Goal: Entertainment & Leisure: Consume media (video, audio)

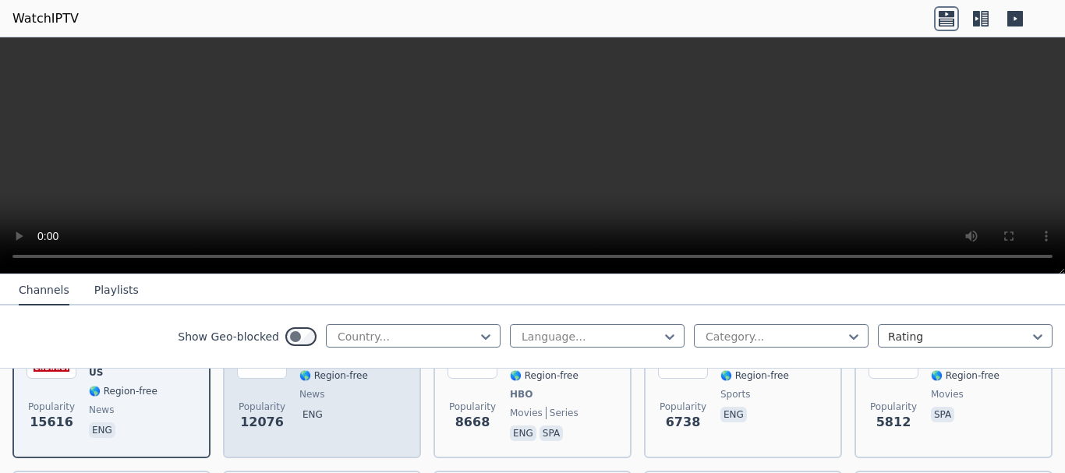
scroll to position [156, 0]
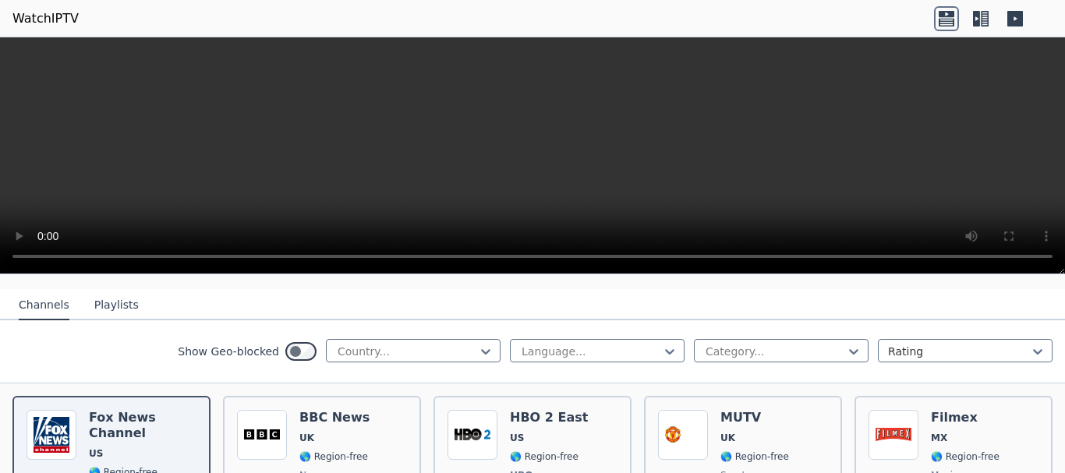
click at [593, 185] on video at bounding box center [532, 155] width 1065 height 237
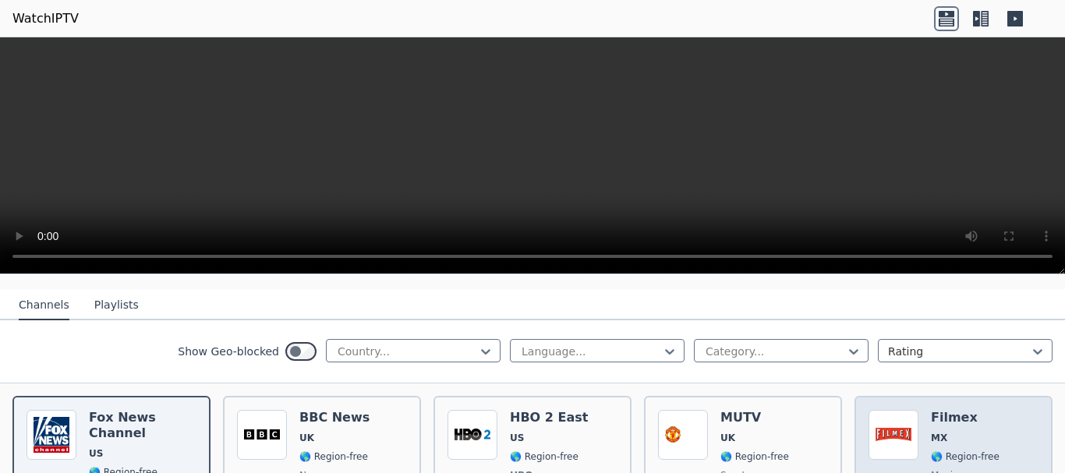
click at [945, 413] on div "Filmex MX 🌎 Region-free movies spa" at bounding box center [965, 467] width 69 height 115
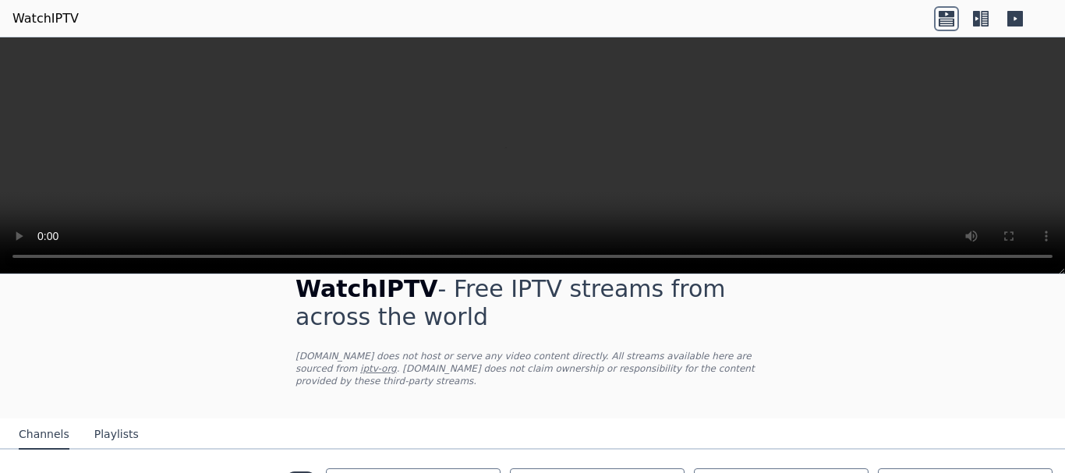
scroll to position [0, 0]
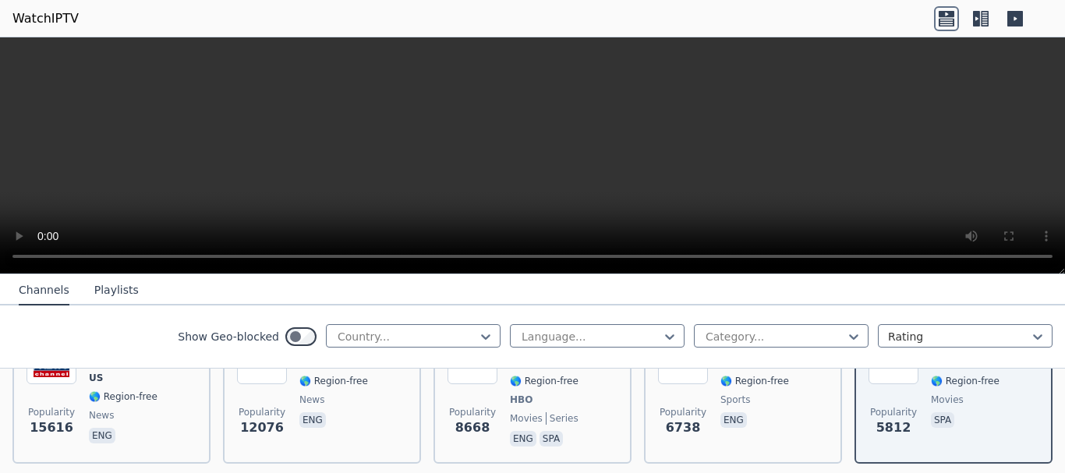
scroll to position [468, 0]
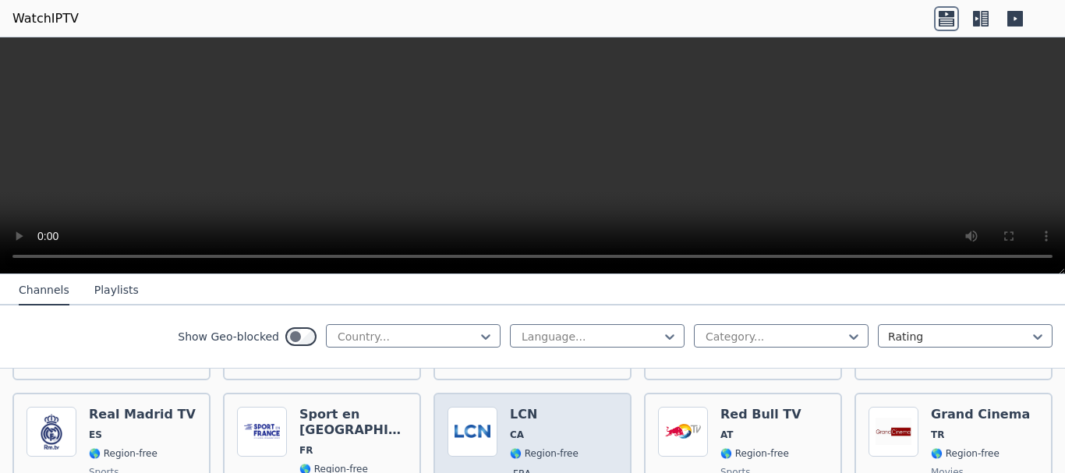
click at [539, 407] on h6 "LCN" at bounding box center [544, 415] width 69 height 16
click at [593, 419] on div "Popularity 2971 LCN CA 🌎 Region-free fra" at bounding box center [533, 463] width 170 height 112
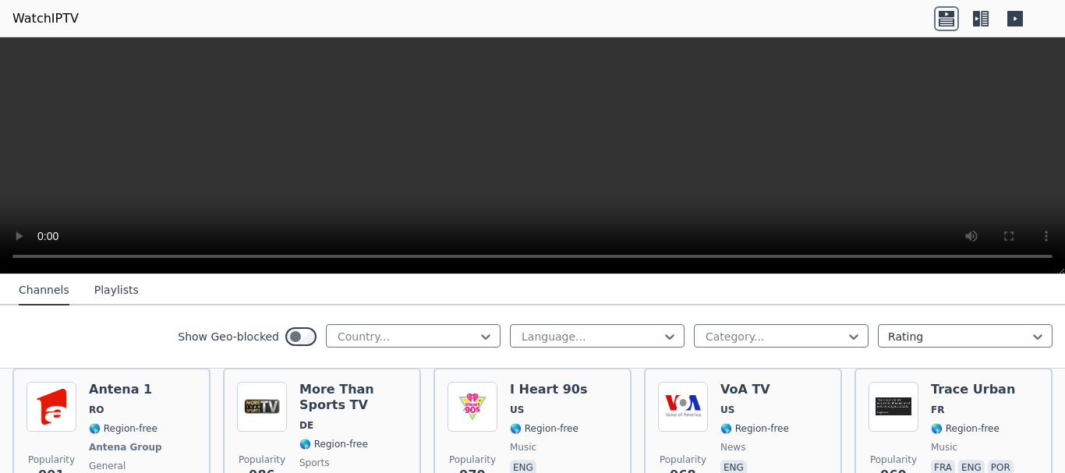
scroll to position [2885, 0]
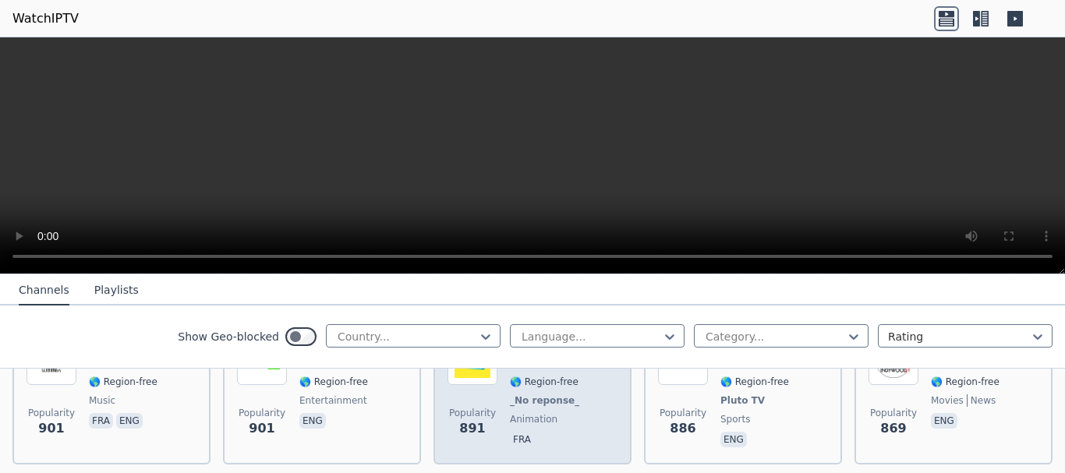
click at [497, 412] on div "Popularity 891 XilamTV FR 🌎 Region-free _No reponse_ animation fra" at bounding box center [533, 392] width 170 height 115
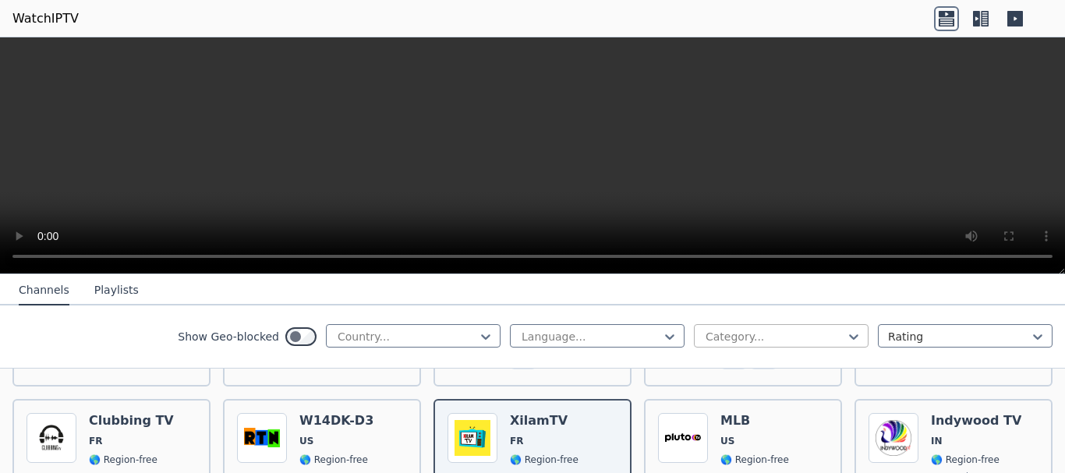
click at [796, 331] on div at bounding box center [775, 337] width 142 height 16
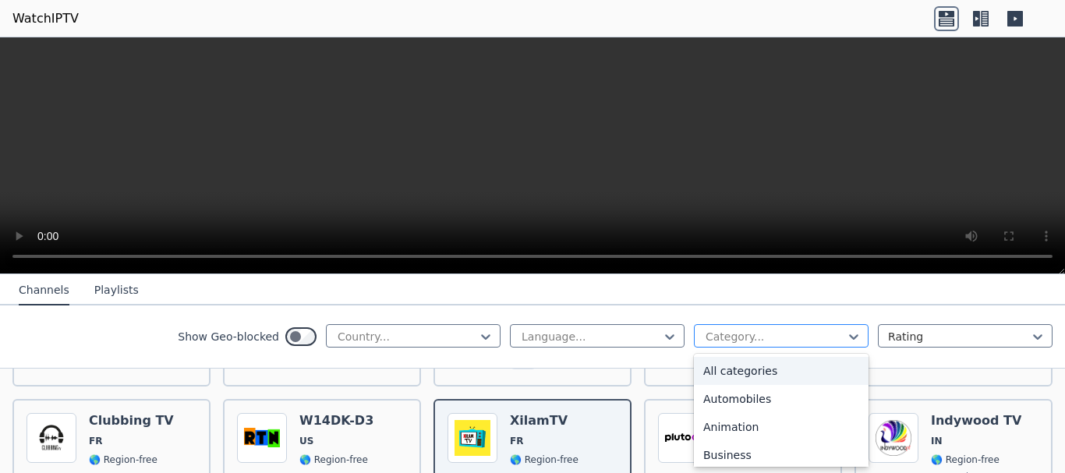
click at [796, 331] on div at bounding box center [775, 337] width 142 height 16
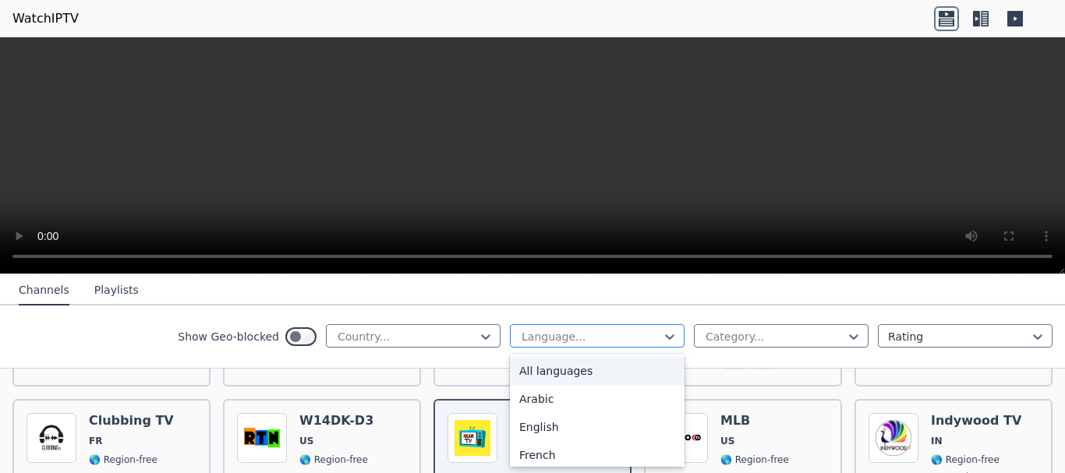
click at [632, 335] on div at bounding box center [591, 337] width 142 height 16
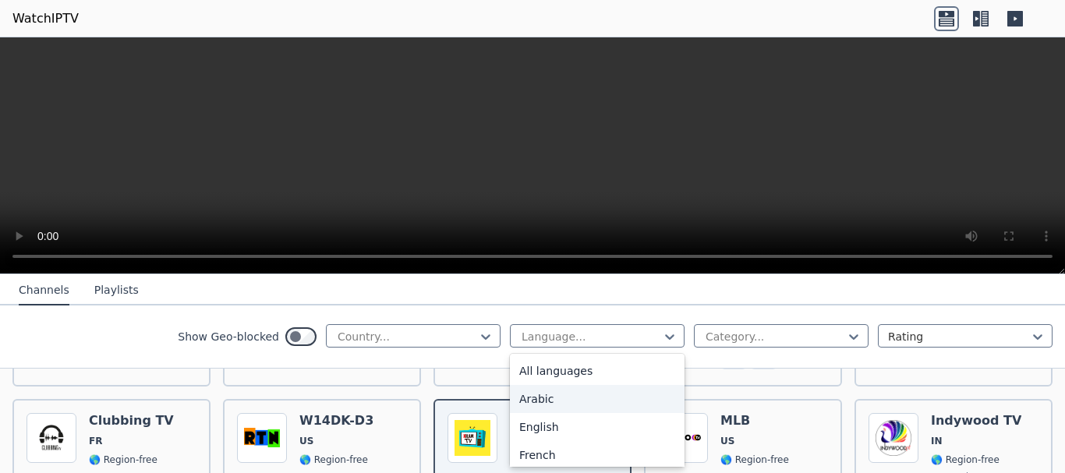
click at [586, 390] on div "Arabic" at bounding box center [597, 399] width 175 height 28
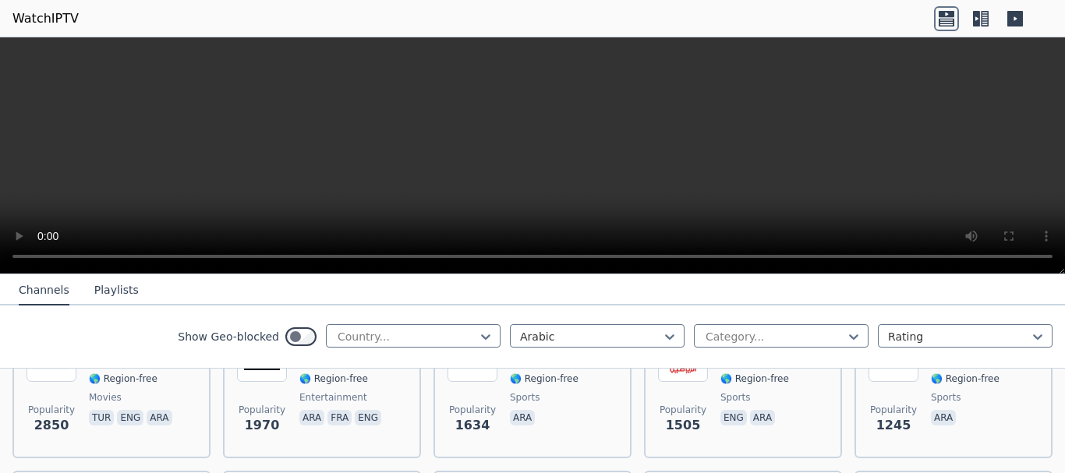
scroll to position [312, 0]
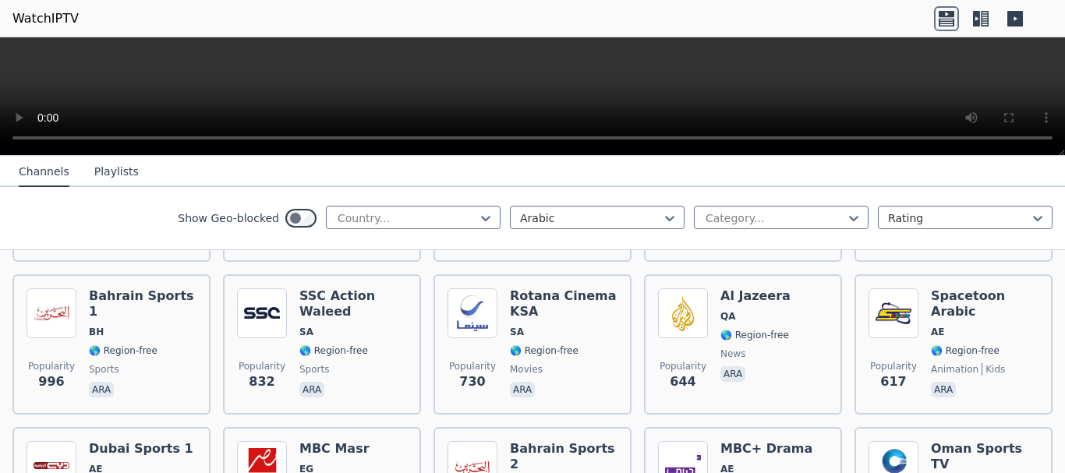
click at [1007, 139] on div at bounding box center [532, 96] width 1065 height 119
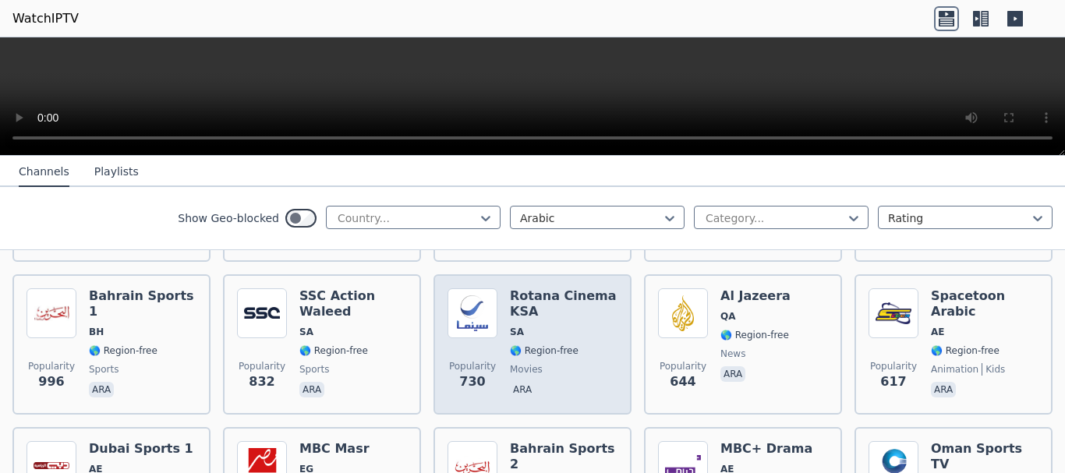
click at [489, 306] on img at bounding box center [473, 313] width 50 height 50
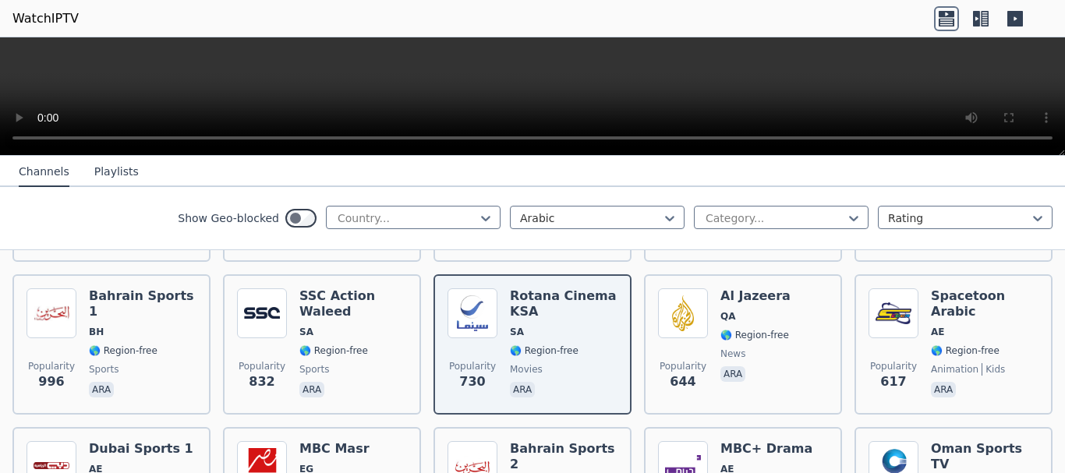
click at [1003, 119] on video at bounding box center [532, 96] width 1065 height 119
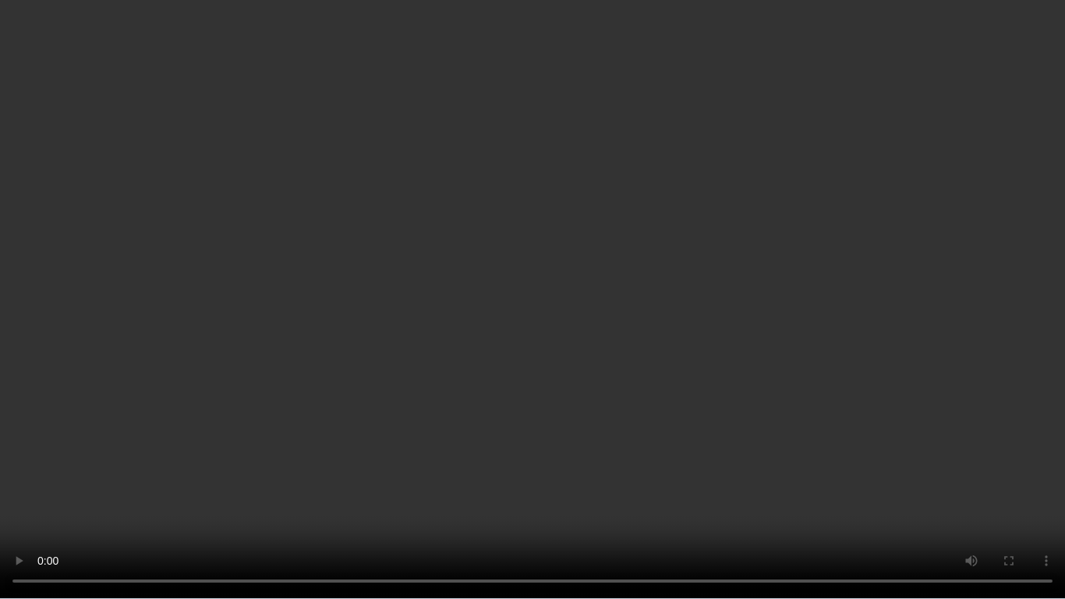
click at [1007, 121] on video at bounding box center [532, 299] width 1065 height 599
click at [876, 187] on nav "Channels Playlists" at bounding box center [532, 202] width 1065 height 31
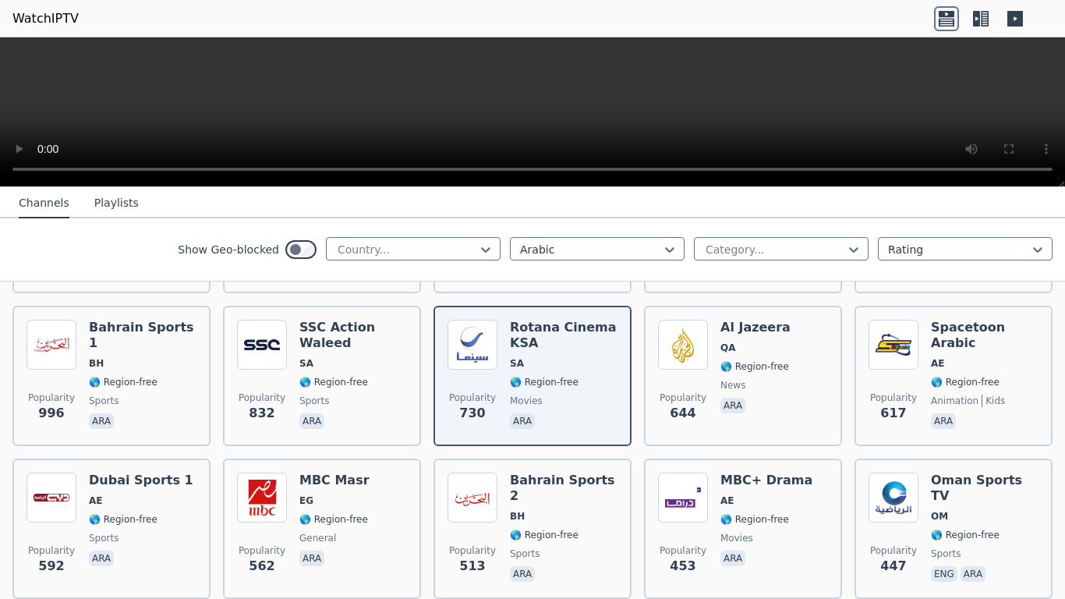
click at [553, 187] on nav "Channels Playlists" at bounding box center [532, 202] width 1065 height 31
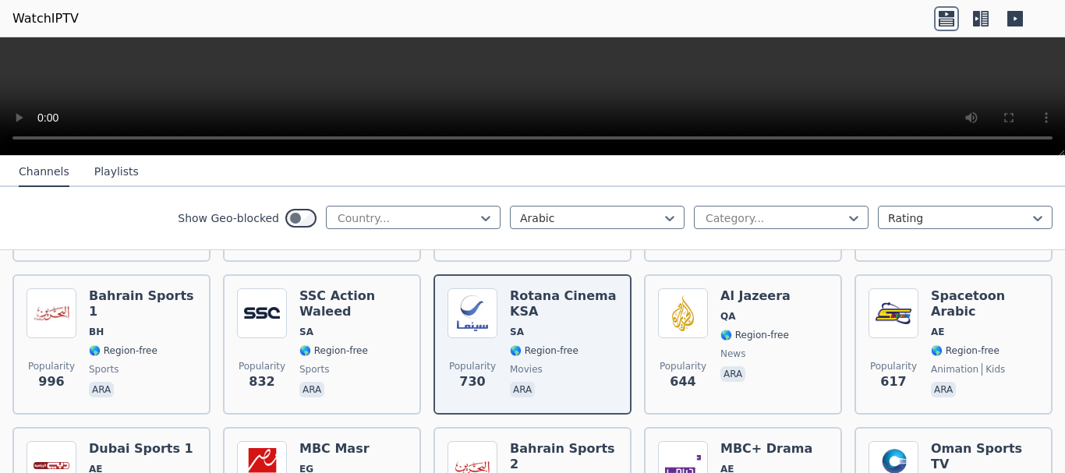
click at [988, 17] on icon at bounding box center [985, 19] width 8 height 16
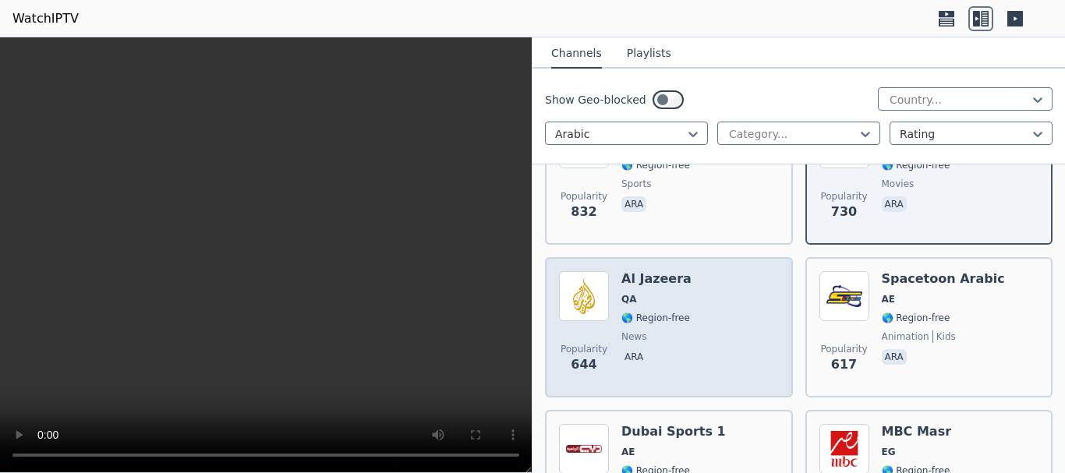
scroll to position [780, 0]
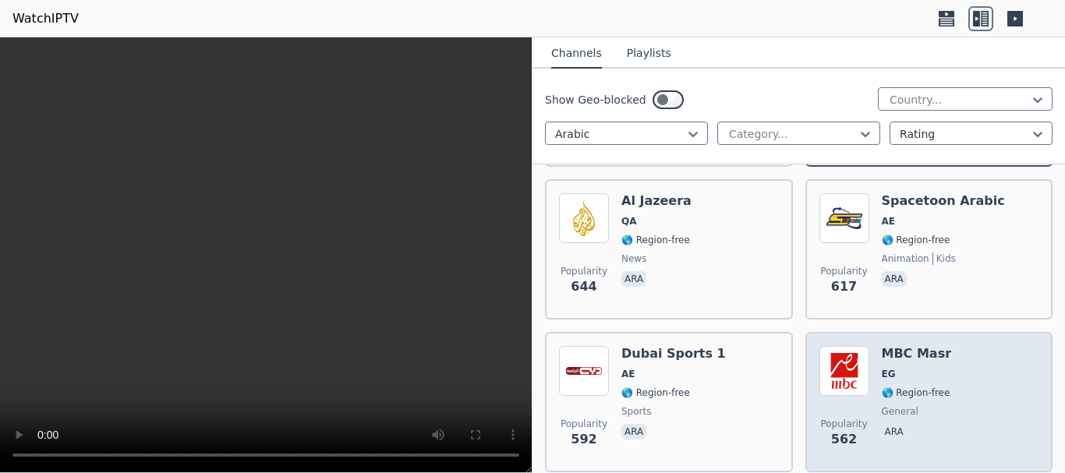
click at [896, 354] on div "MBC Masr EG 🌎 Region-free general ara" at bounding box center [917, 402] width 70 height 112
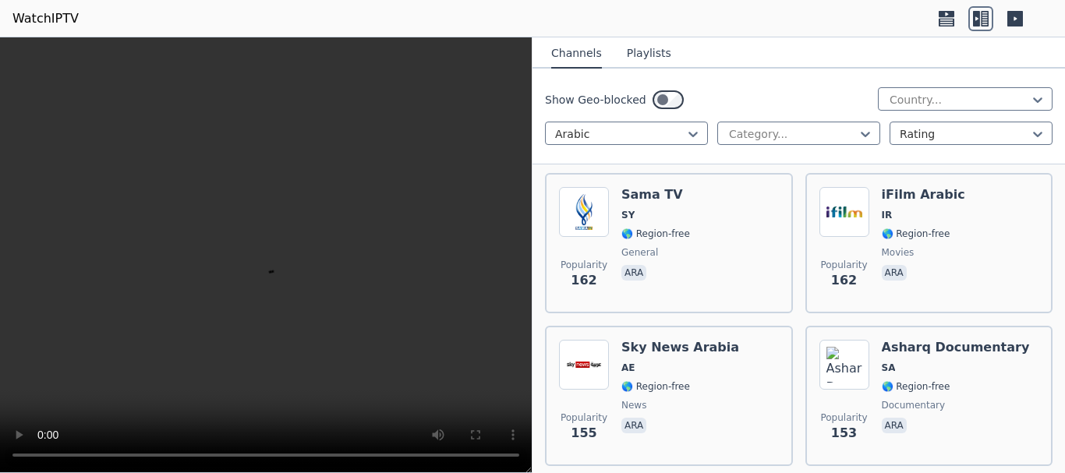
scroll to position [2885, 0]
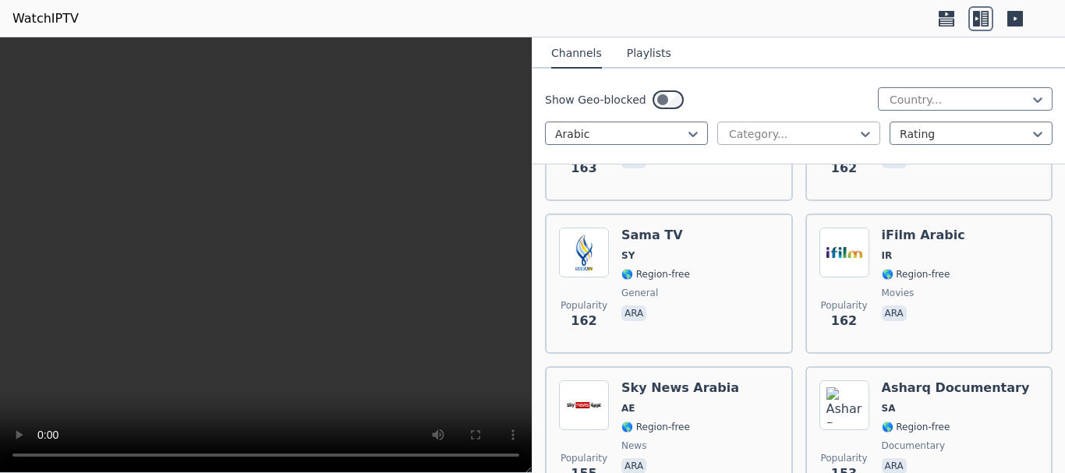
click at [780, 138] on div at bounding box center [792, 134] width 130 height 16
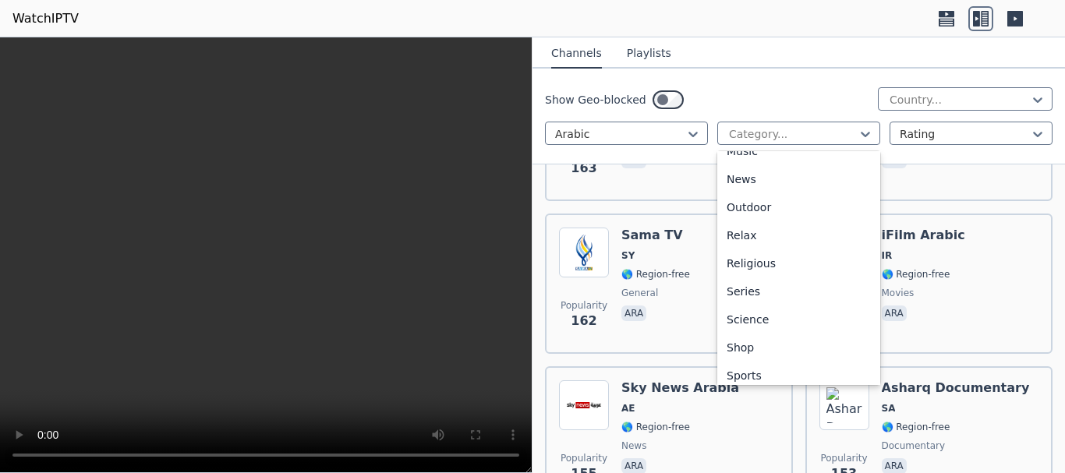
scroll to position [468, 0]
click at [759, 366] on div "Sports" at bounding box center [798, 374] width 163 height 28
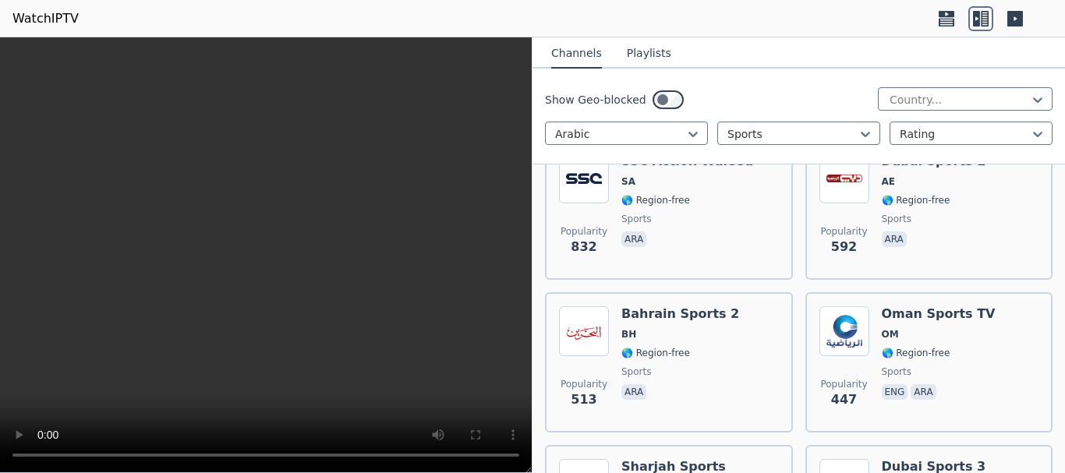
scroll to position [436, 0]
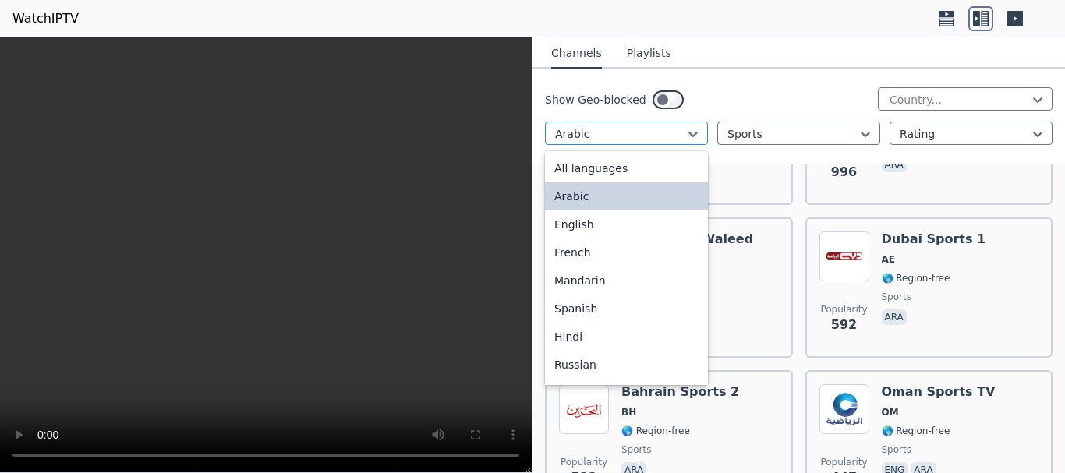
click at [655, 124] on div "Arabic" at bounding box center [626, 133] width 163 height 23
click at [650, 163] on div "All languages" at bounding box center [626, 168] width 163 height 28
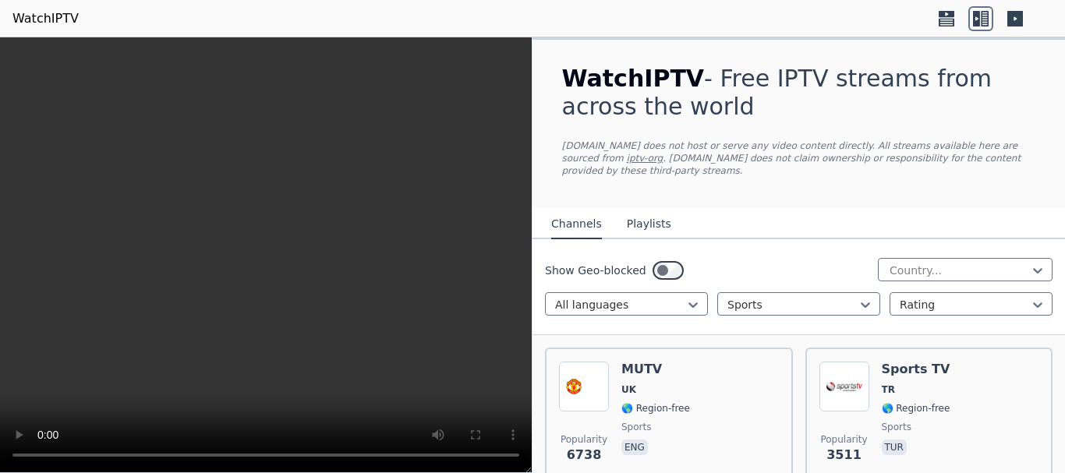
click at [109, 64] on video at bounding box center [266, 255] width 532 height 436
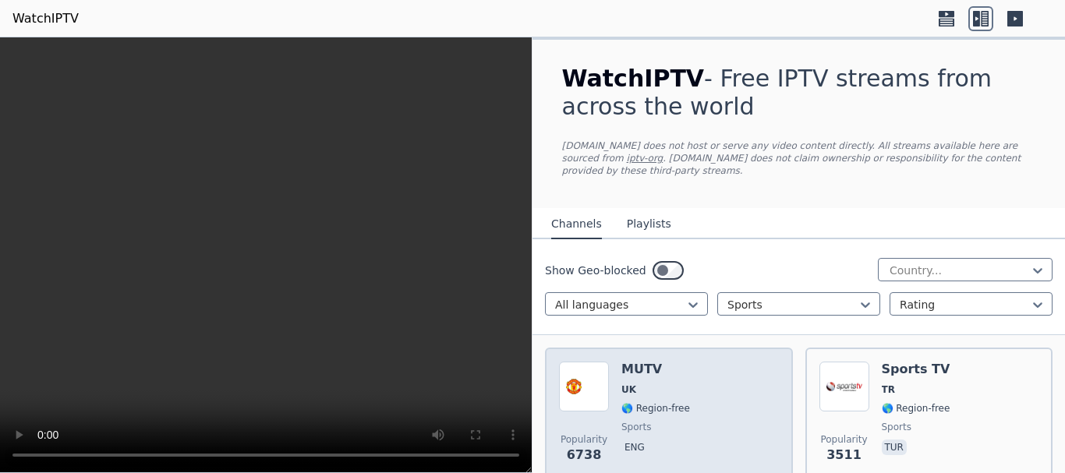
scroll to position [78, 0]
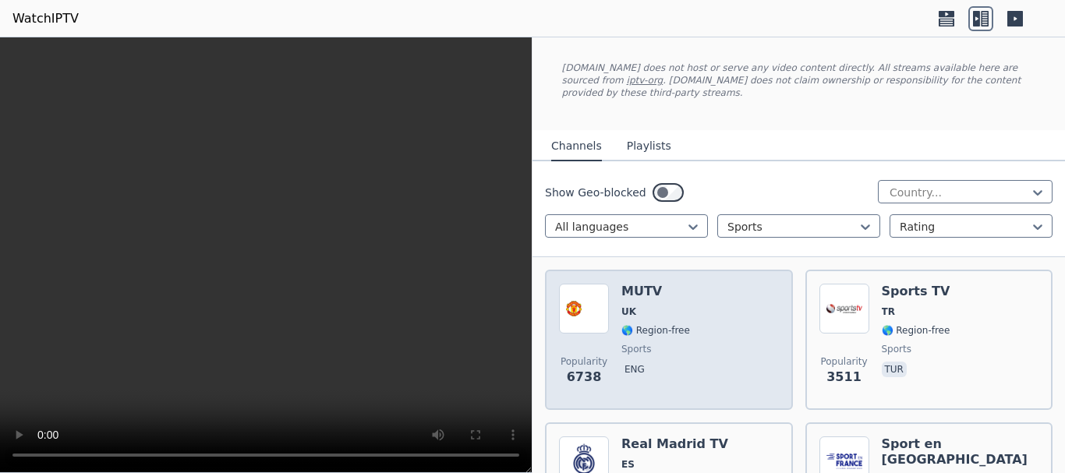
click at [702, 288] on div "Popularity 6738 MUTV [GEOGRAPHIC_DATA] 🌎 Region-free sports eng" at bounding box center [669, 340] width 220 height 112
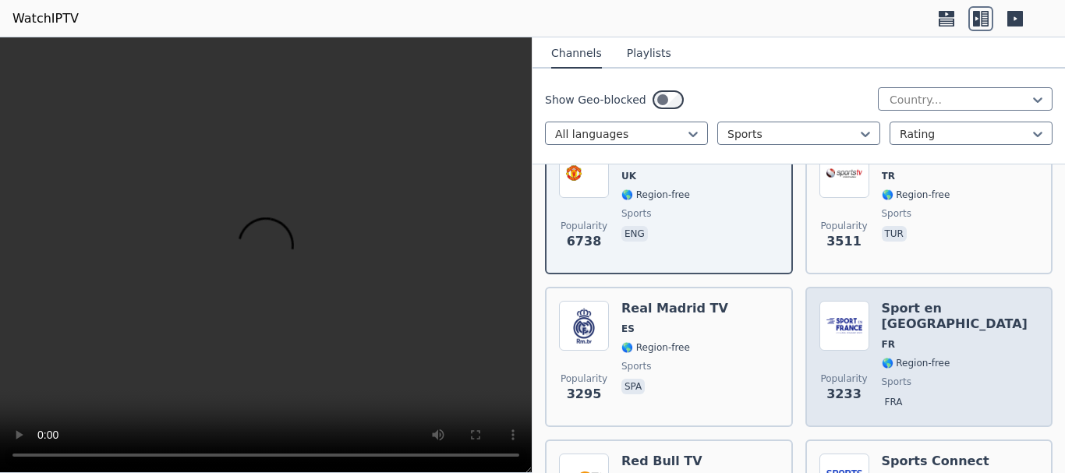
scroll to position [234, 0]
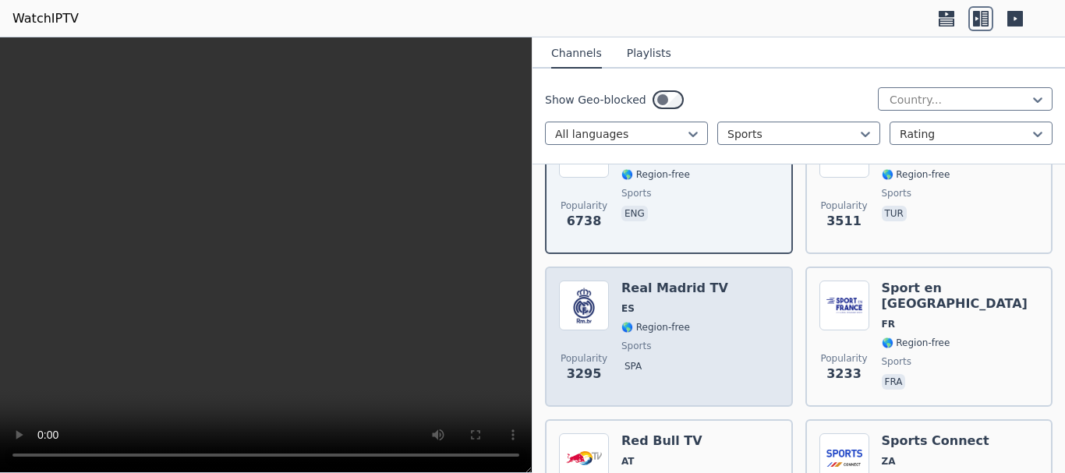
click at [719, 281] on div "Popularity 3295 Real Madrid TV ES 🌎 Region-free sports spa" at bounding box center [669, 337] width 220 height 112
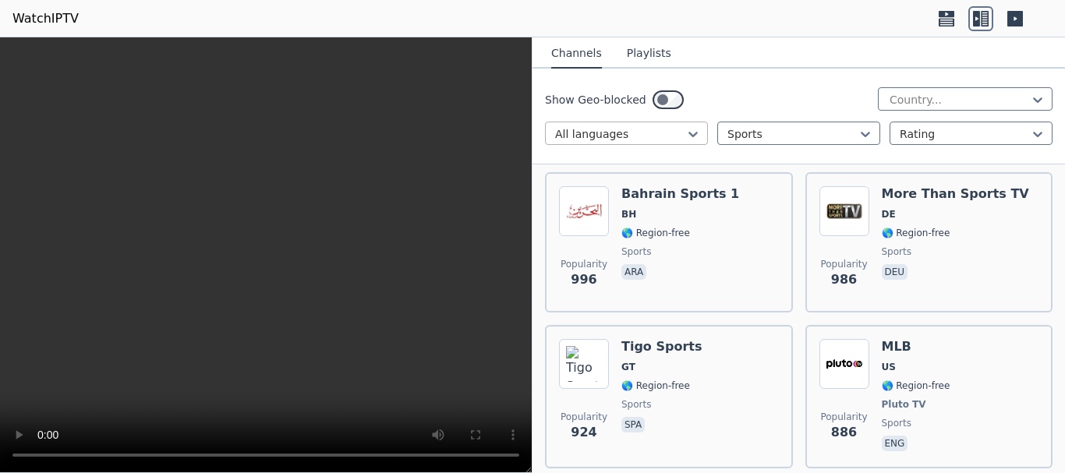
scroll to position [1715, 0]
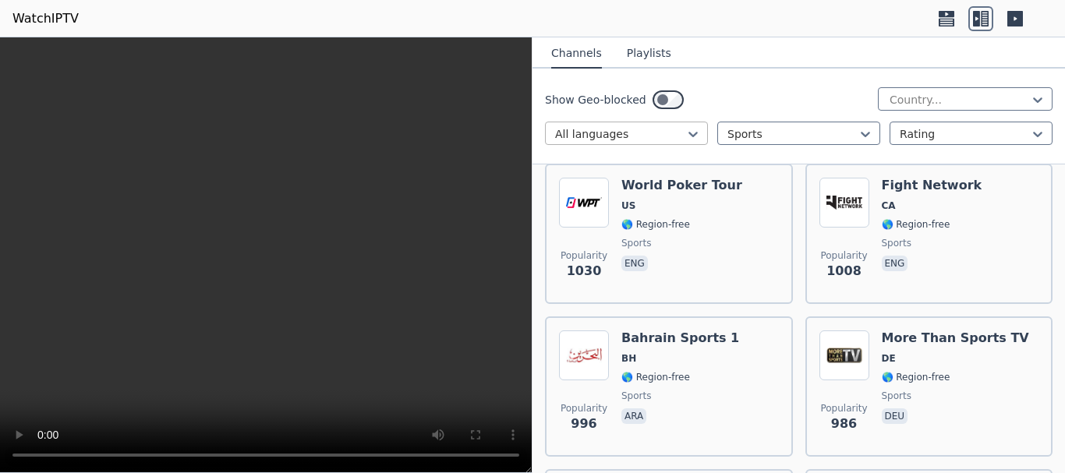
click at [610, 137] on div at bounding box center [620, 134] width 130 height 16
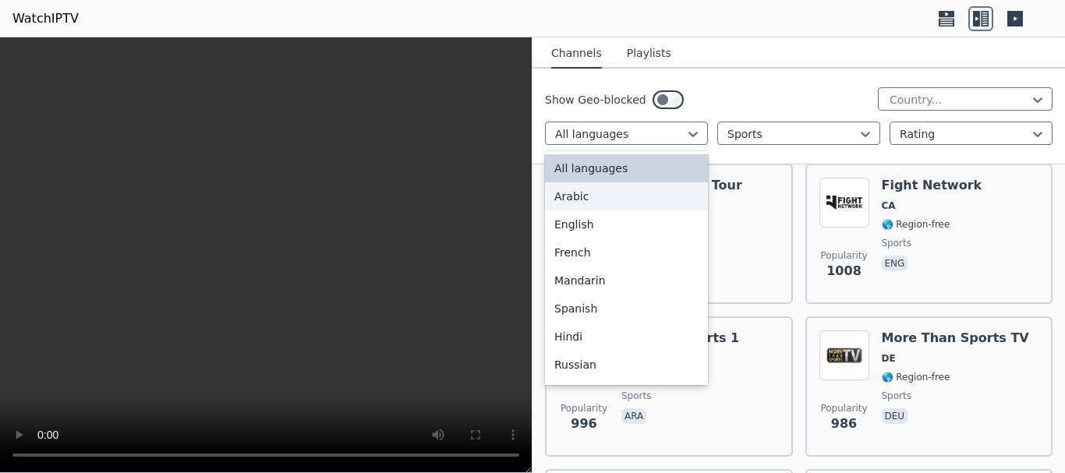
click at [596, 201] on div "Arabic" at bounding box center [626, 196] width 163 height 28
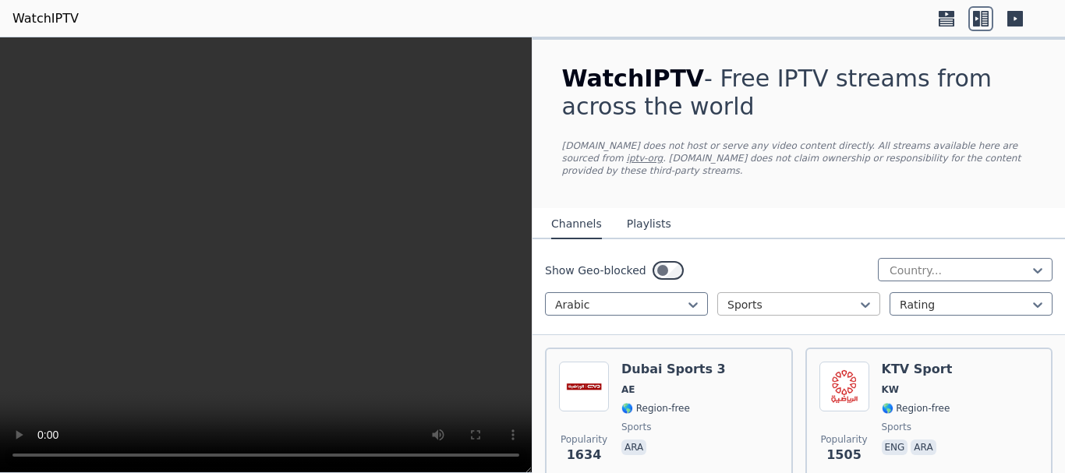
click at [815, 297] on div at bounding box center [792, 305] width 130 height 16
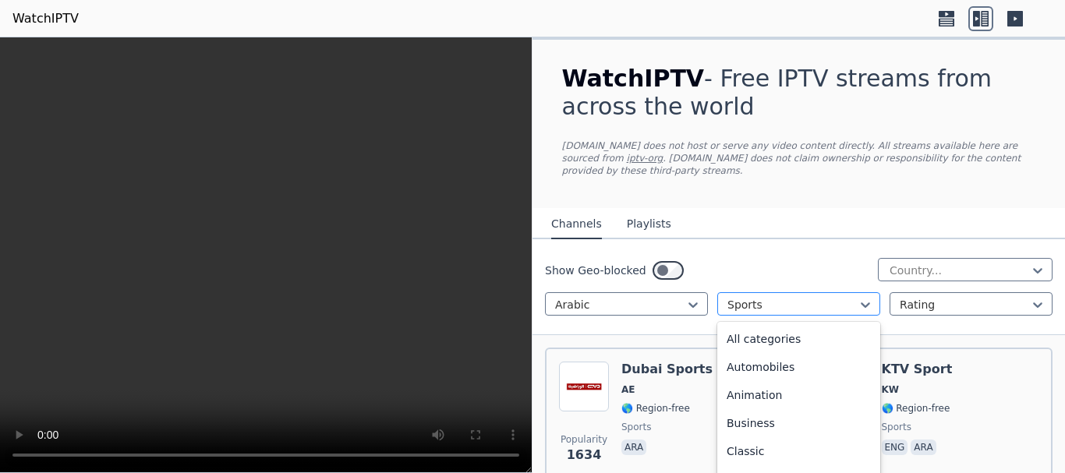
scroll to position [480, 0]
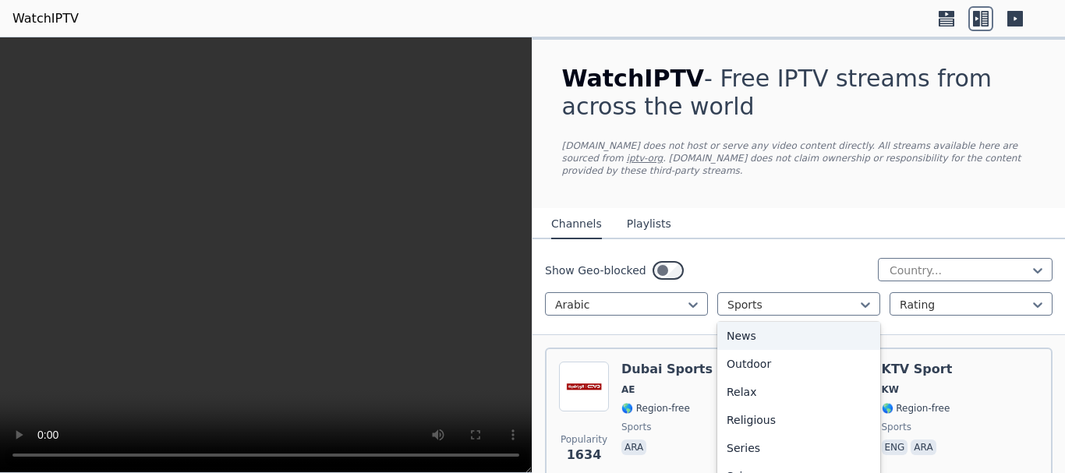
click at [806, 322] on div "News" at bounding box center [798, 336] width 163 height 28
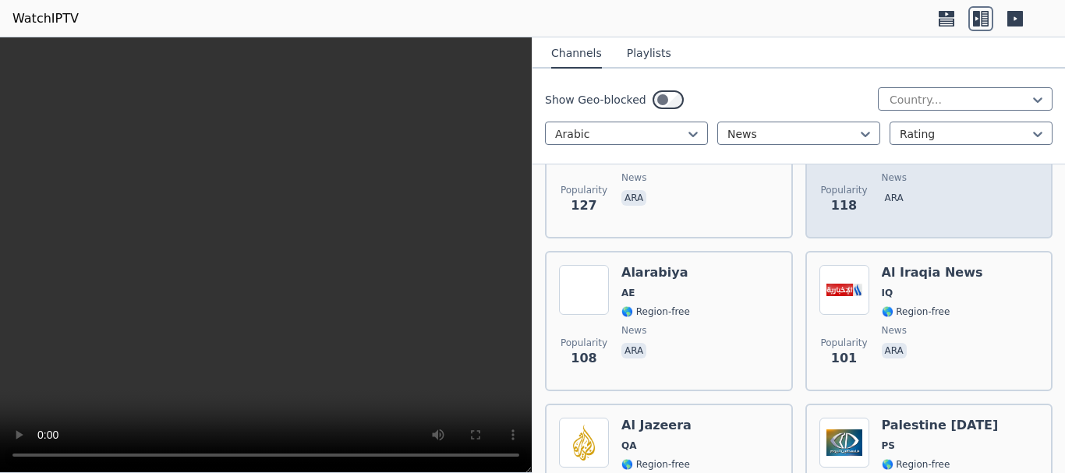
scroll to position [1092, 0]
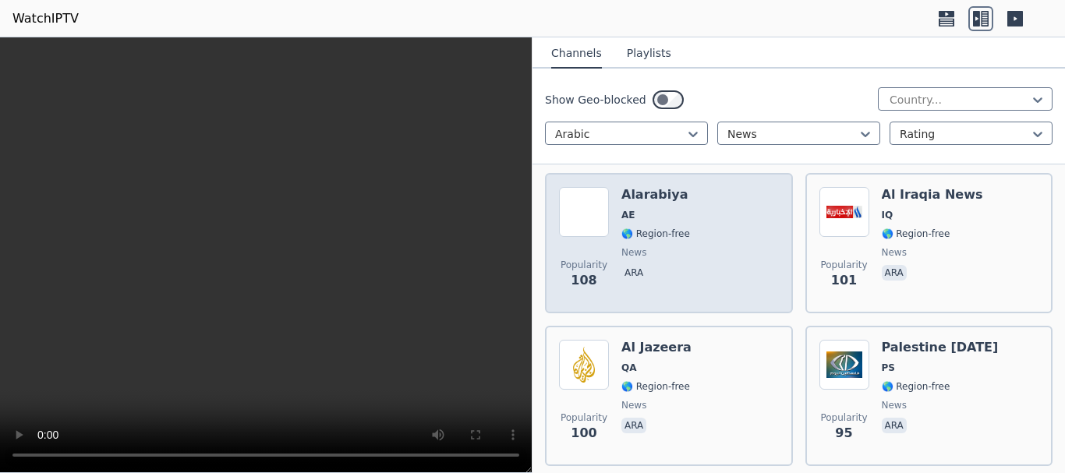
click at [674, 229] on div "Alarabiya AE 🌎 Region-free news ara" at bounding box center [655, 243] width 69 height 112
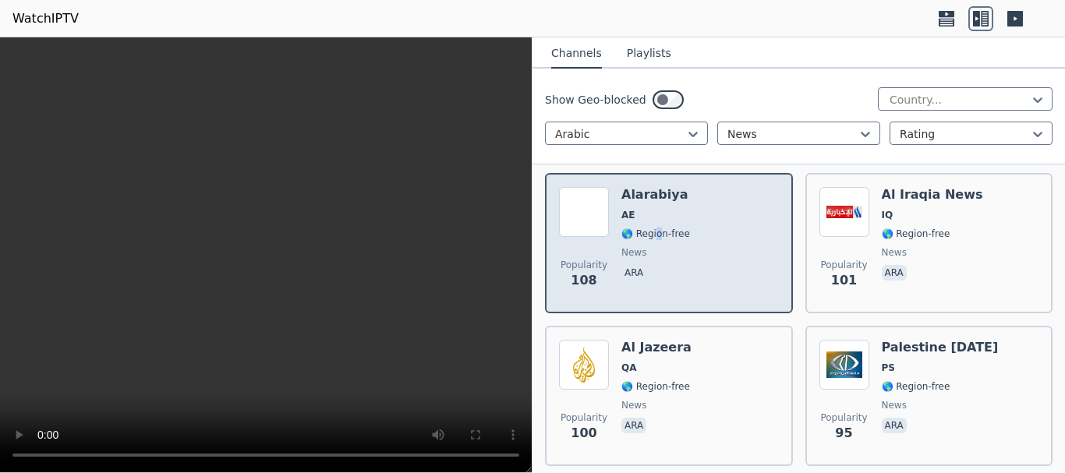
click at [658, 228] on span "🌎 Region-free" at bounding box center [655, 234] width 69 height 12
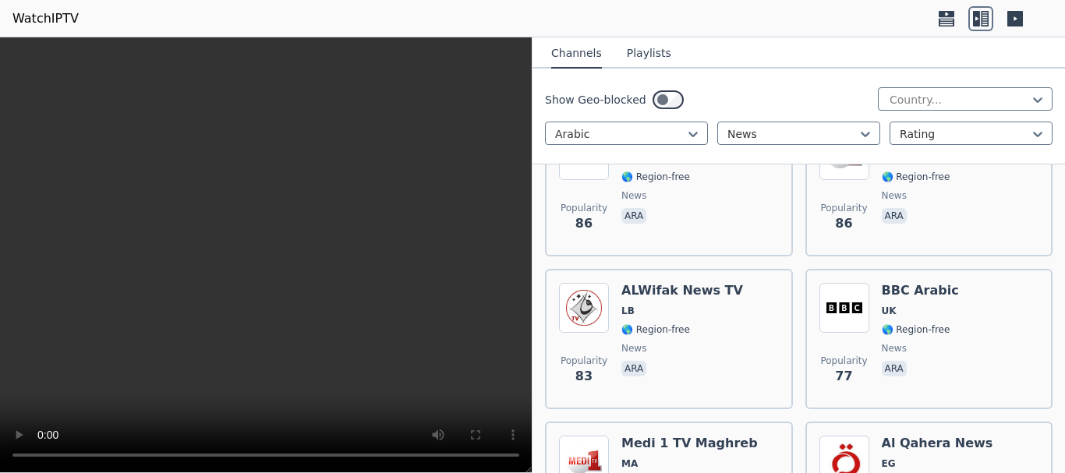
scroll to position [1481, 0]
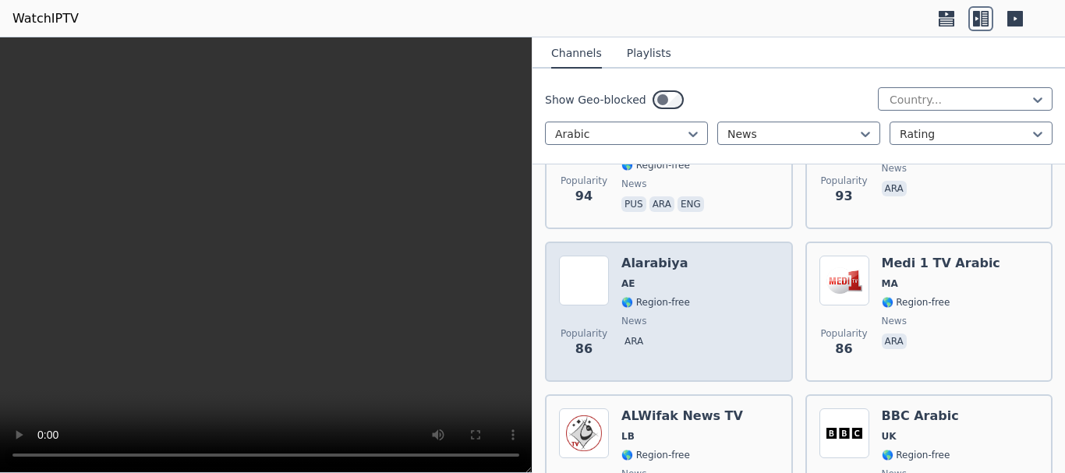
click at [669, 315] on span "news" at bounding box center [655, 321] width 69 height 12
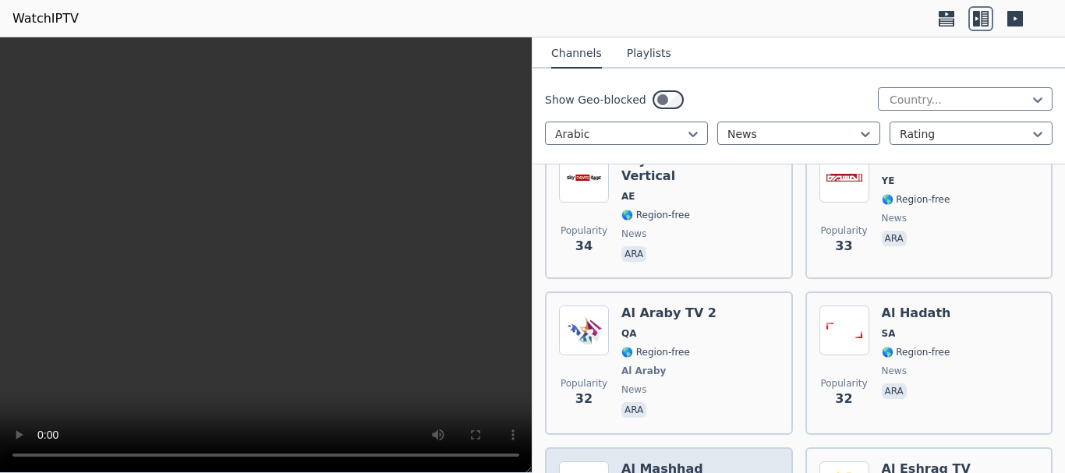
scroll to position [3664, 0]
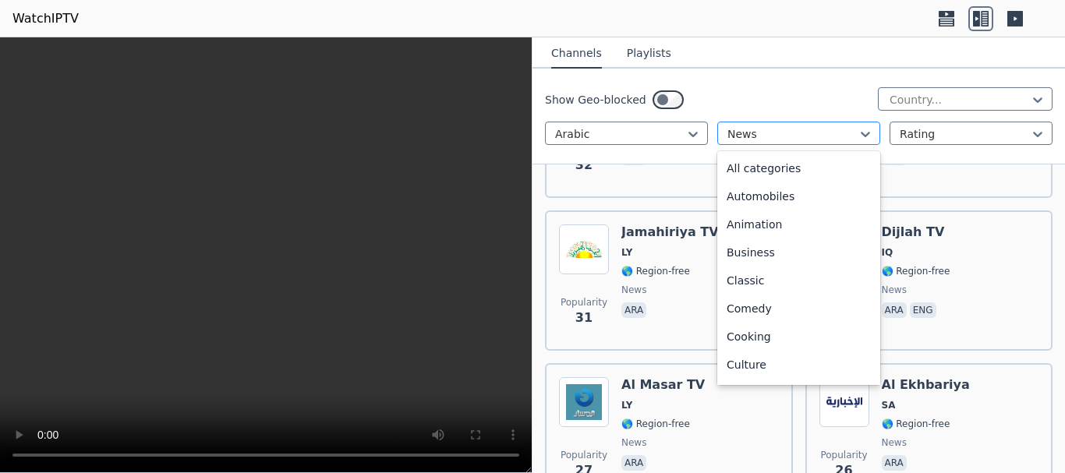
click at [785, 122] on div "News" at bounding box center [798, 133] width 163 height 23
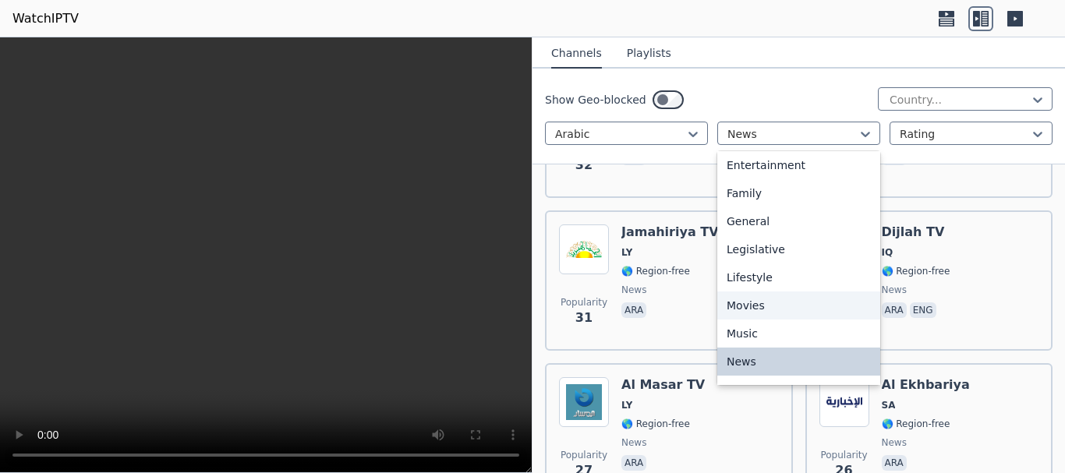
click at [777, 301] on div "Movies" at bounding box center [798, 306] width 163 height 28
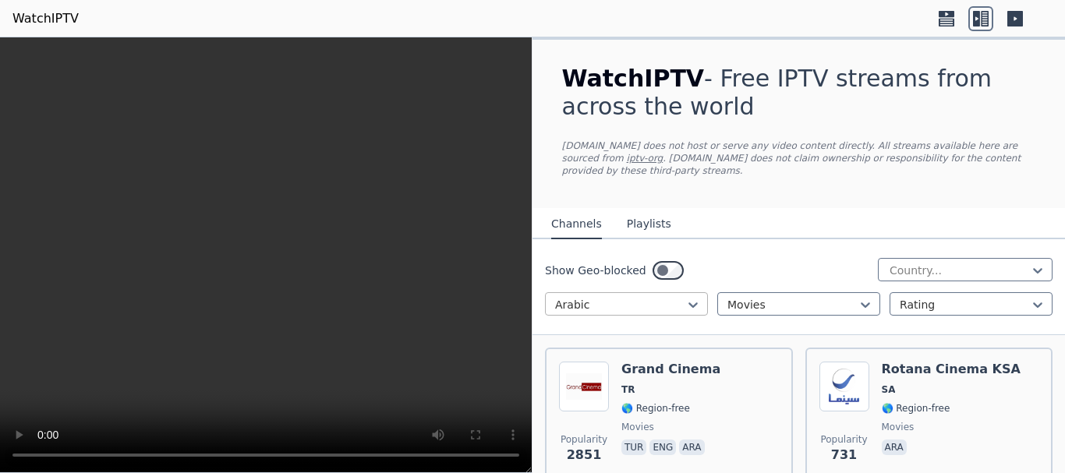
click at [661, 297] on div at bounding box center [620, 305] width 130 height 16
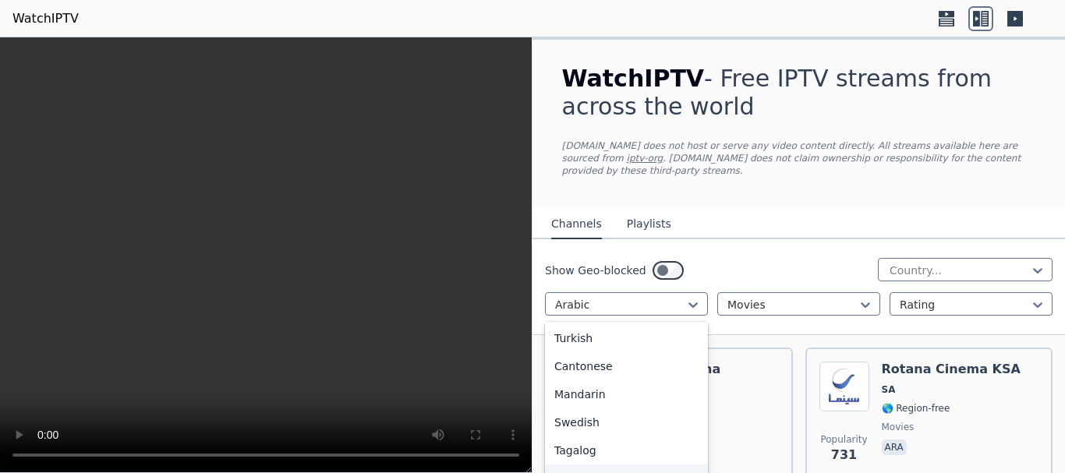
scroll to position [310, 0]
click at [642, 380] on div "Japanese" at bounding box center [626, 394] width 163 height 28
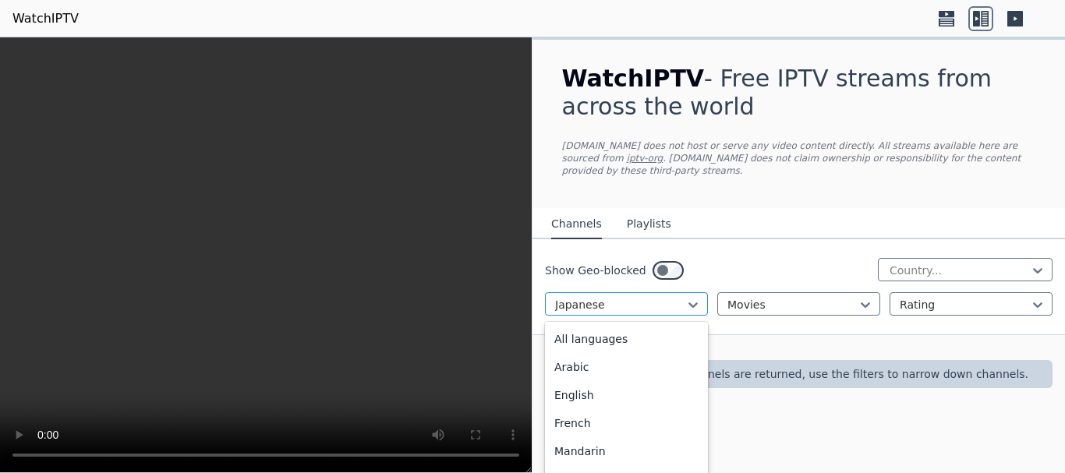
click at [619, 297] on div at bounding box center [620, 305] width 130 height 16
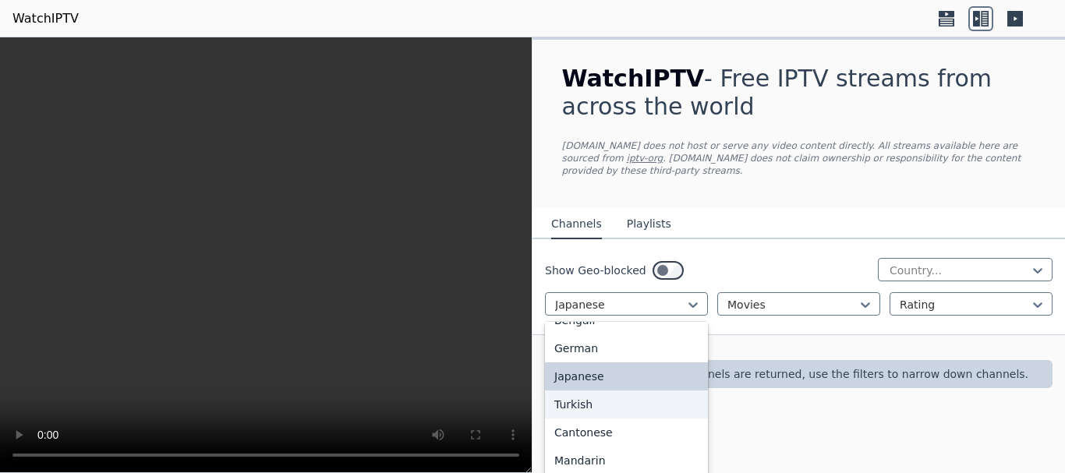
scroll to position [249, 0]
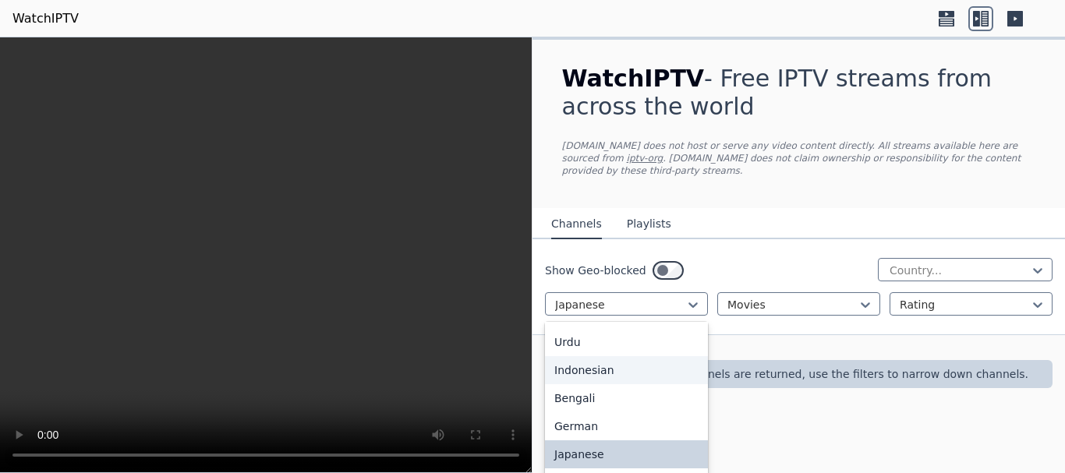
click at [603, 363] on div "Indonesian" at bounding box center [626, 370] width 163 height 28
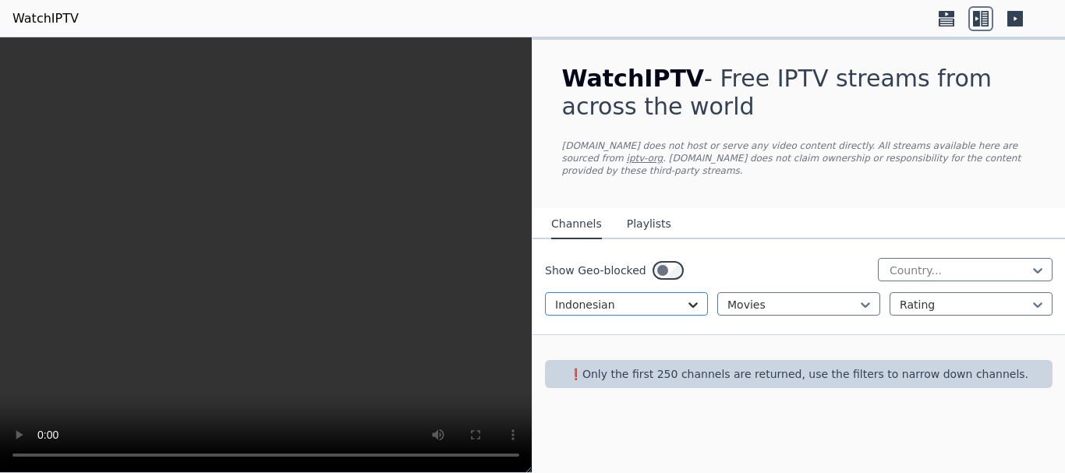
click at [690, 298] on icon at bounding box center [693, 305] width 16 height 16
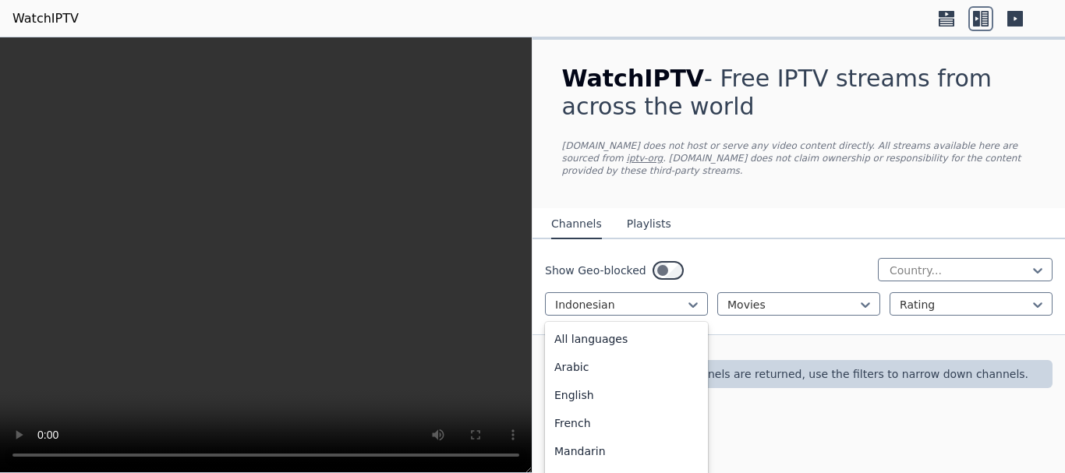
scroll to position [87, 0]
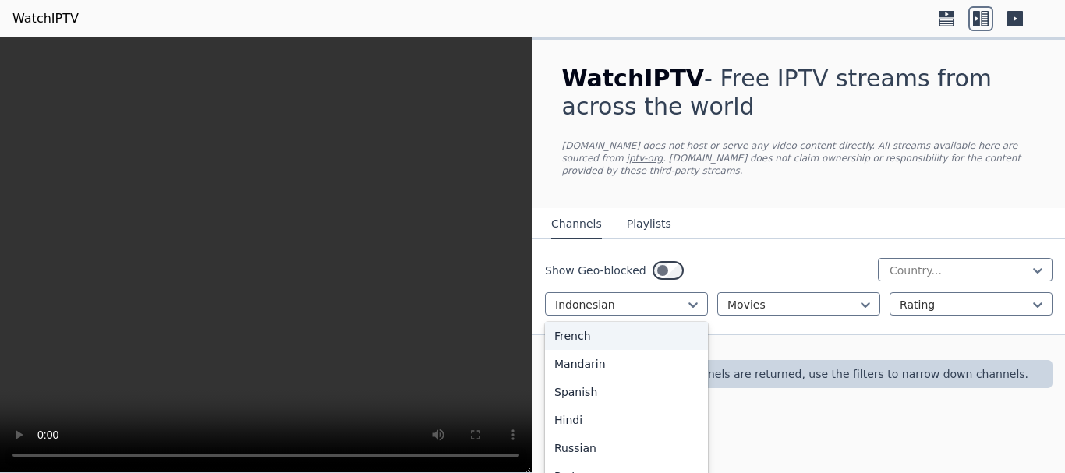
click at [667, 324] on div "French" at bounding box center [626, 336] width 163 height 28
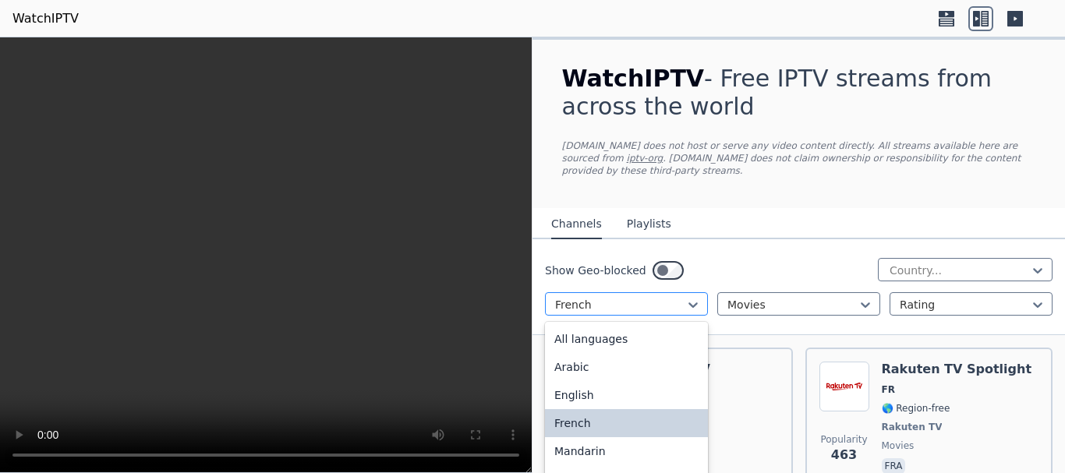
click at [658, 297] on div at bounding box center [620, 305] width 130 height 16
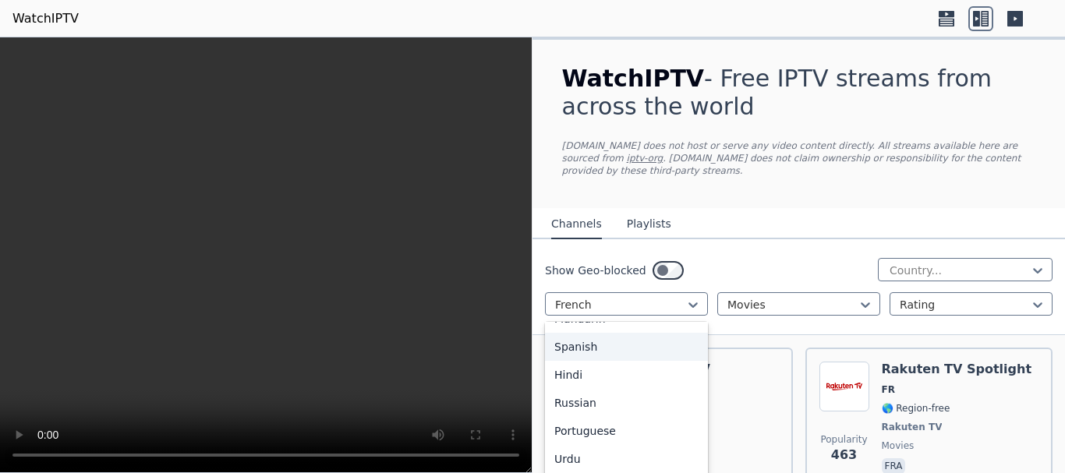
scroll to position [156, 0]
click at [649, 341] on div "Hindi" at bounding box center [626, 352] width 163 height 28
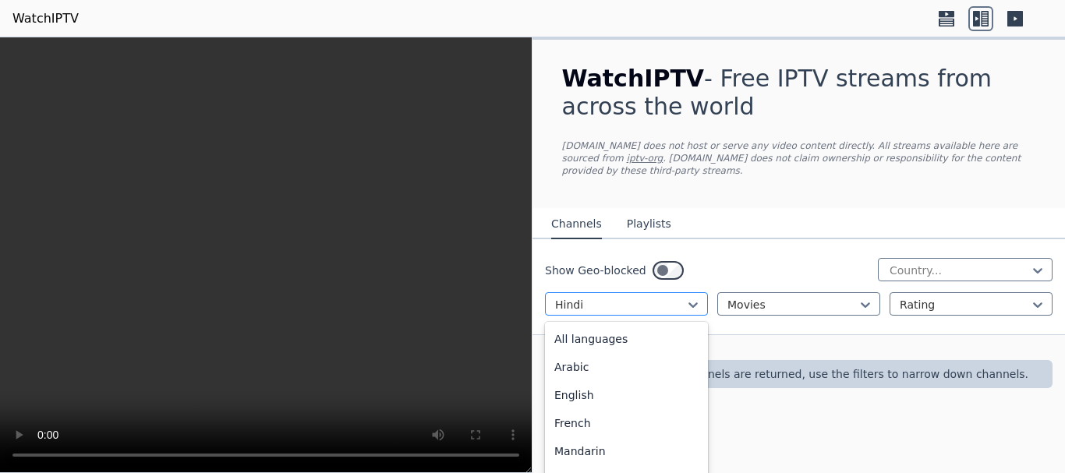
click at [642, 298] on div at bounding box center [620, 305] width 130 height 16
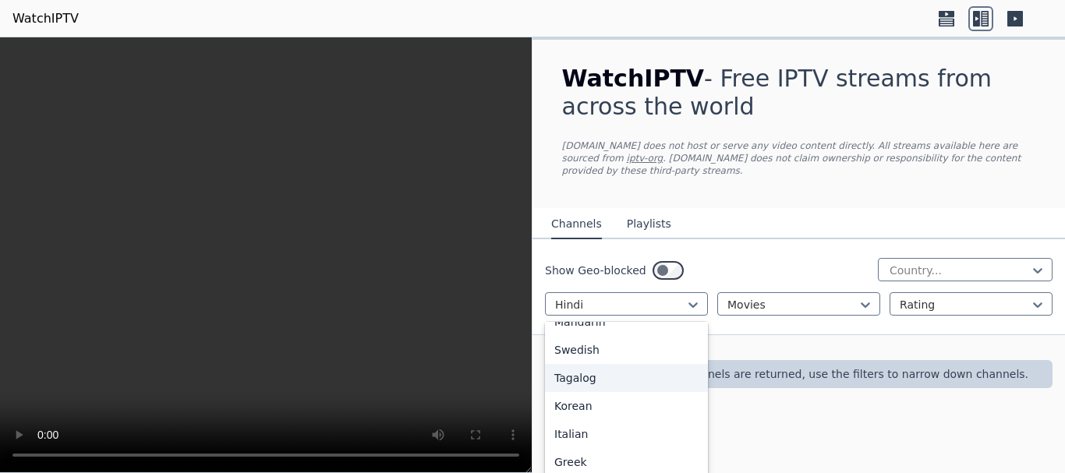
click at [644, 375] on div "Tagalog" at bounding box center [626, 378] width 163 height 28
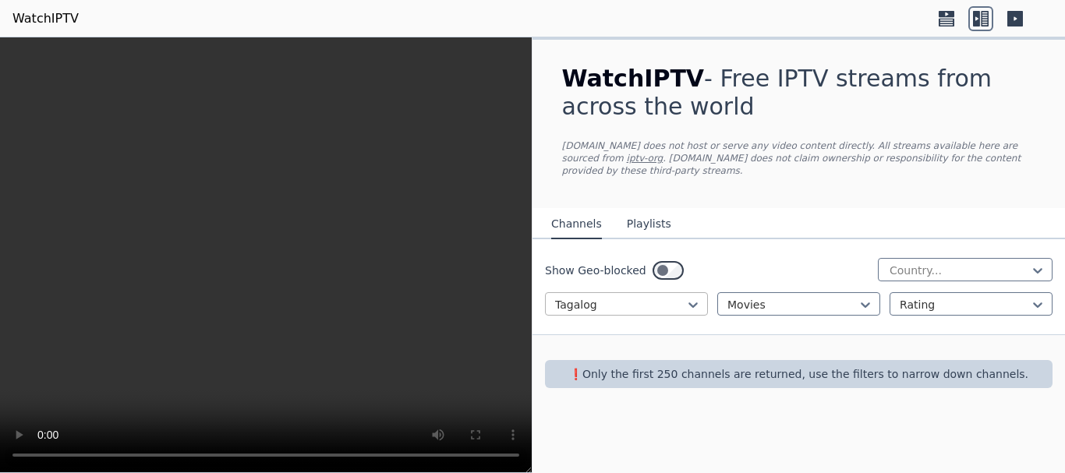
click at [662, 297] on div at bounding box center [620, 305] width 130 height 16
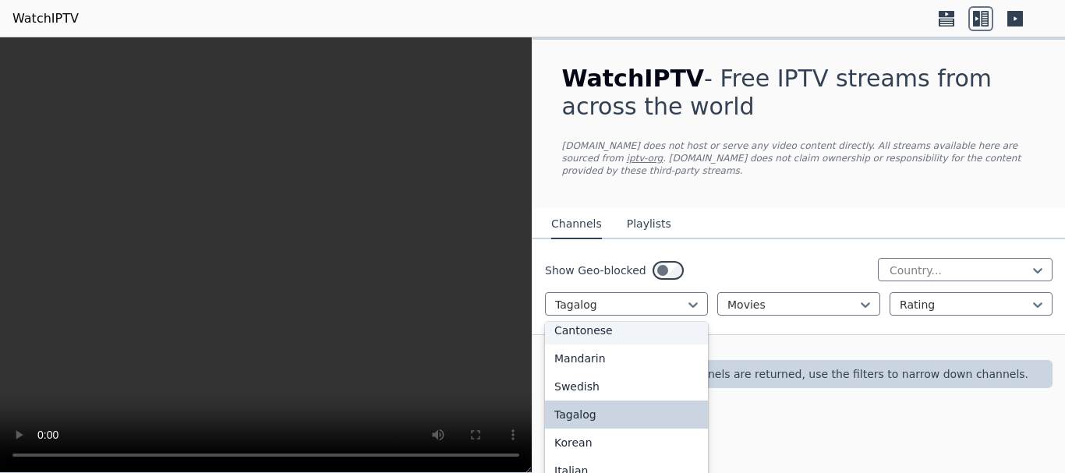
scroll to position [466, 0]
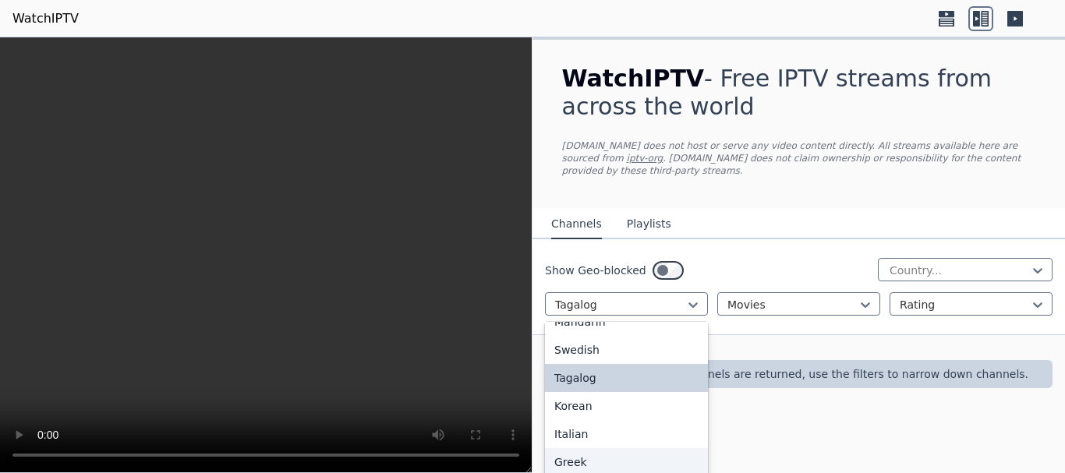
click at [614, 448] on div "Greek" at bounding box center [626, 462] width 163 height 28
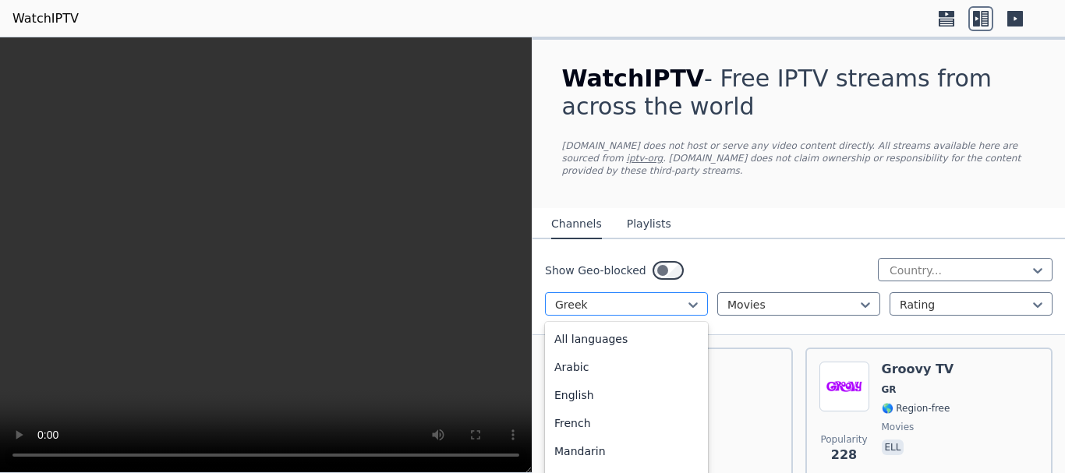
click at [653, 297] on div at bounding box center [620, 305] width 130 height 16
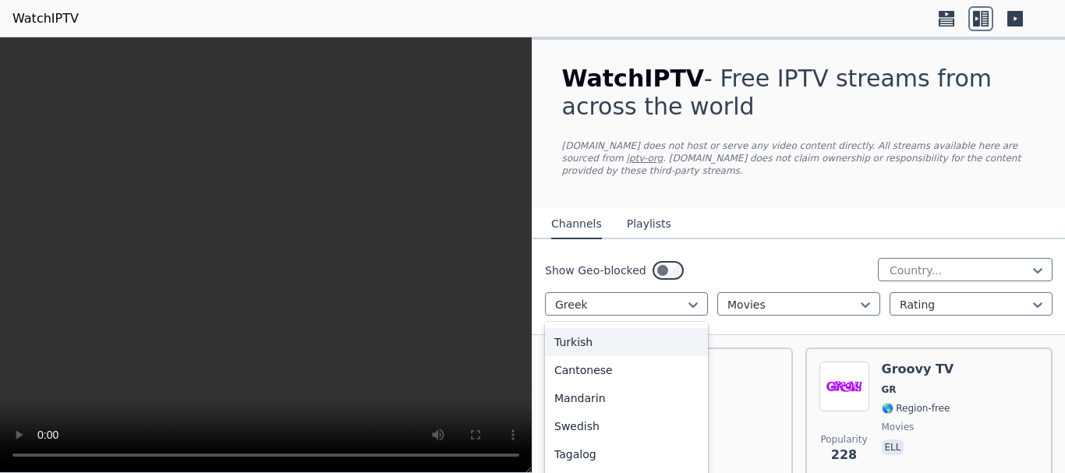
click at [646, 334] on div "Turkish" at bounding box center [626, 342] width 163 height 28
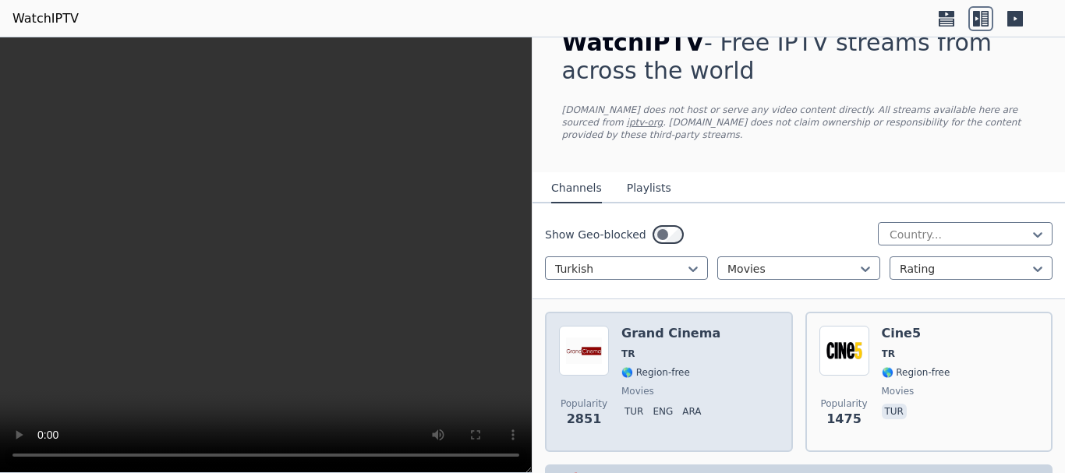
scroll to position [68, 0]
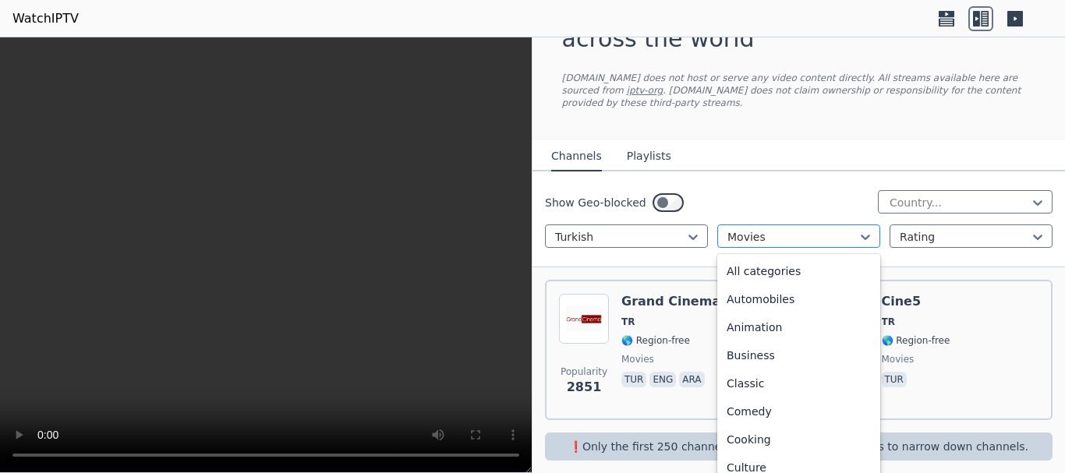
click at [791, 231] on div at bounding box center [792, 237] width 130 height 16
click at [765, 264] on div "All categories" at bounding box center [798, 271] width 163 height 28
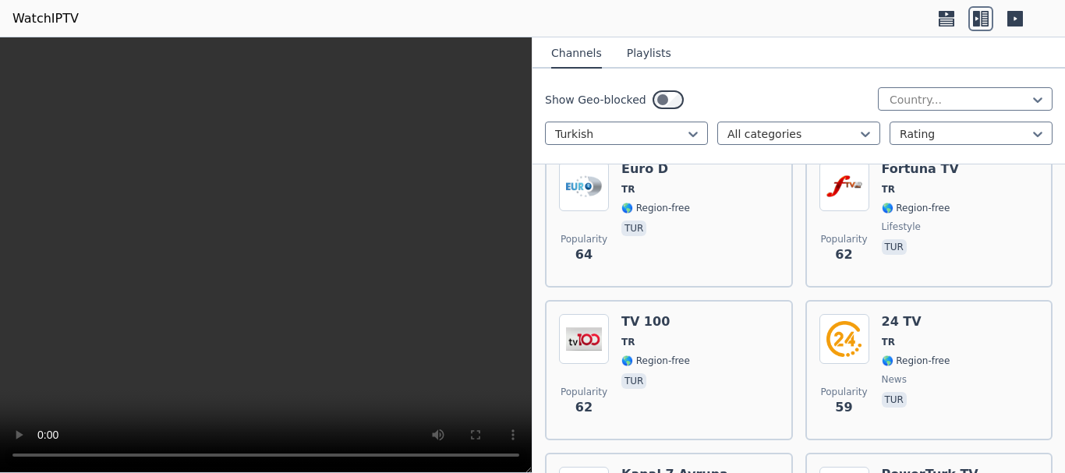
scroll to position [1523, 0]
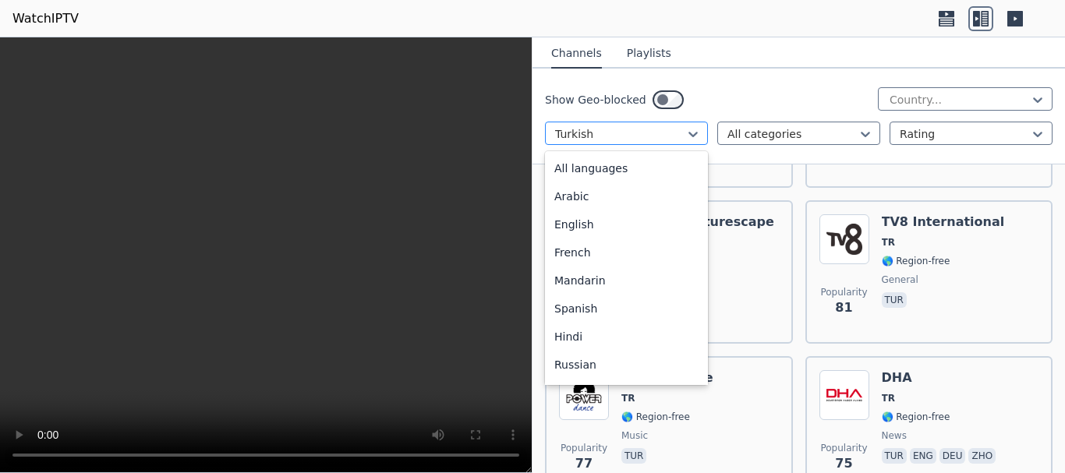
click at [674, 126] on div at bounding box center [620, 134] width 130 height 16
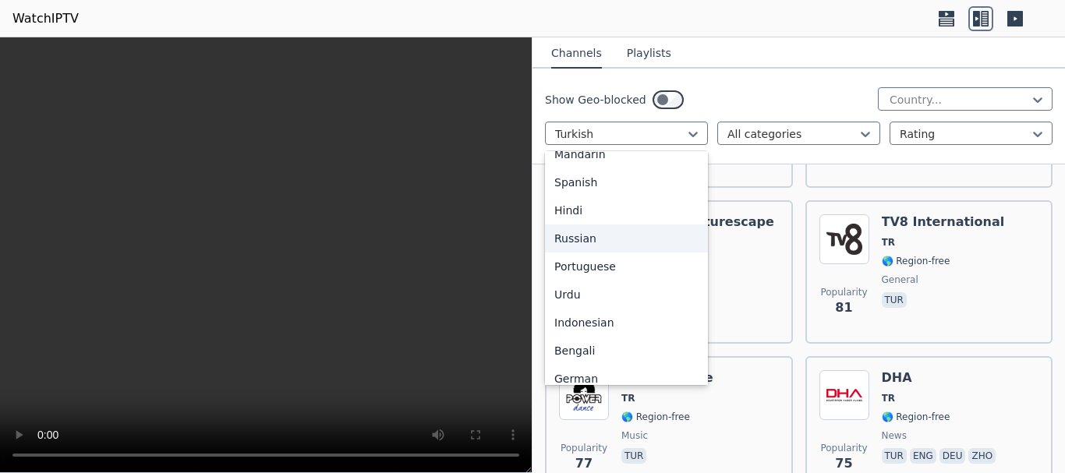
scroll to position [0, 0]
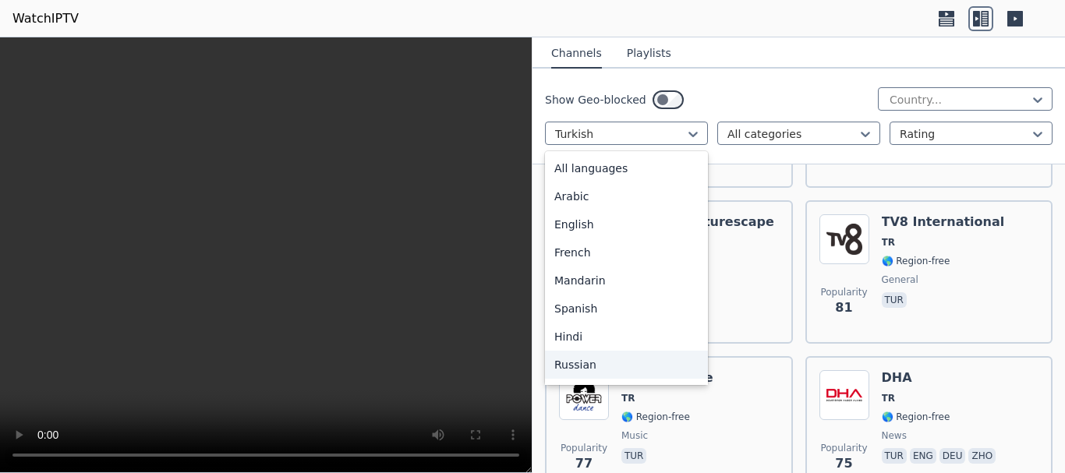
click at [579, 369] on div "Russian" at bounding box center [626, 365] width 163 height 28
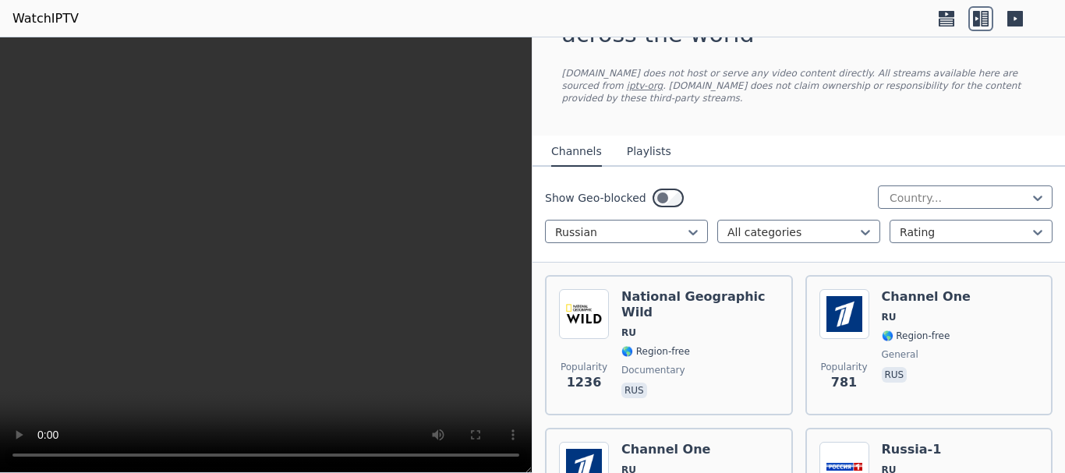
scroll to position [156, 0]
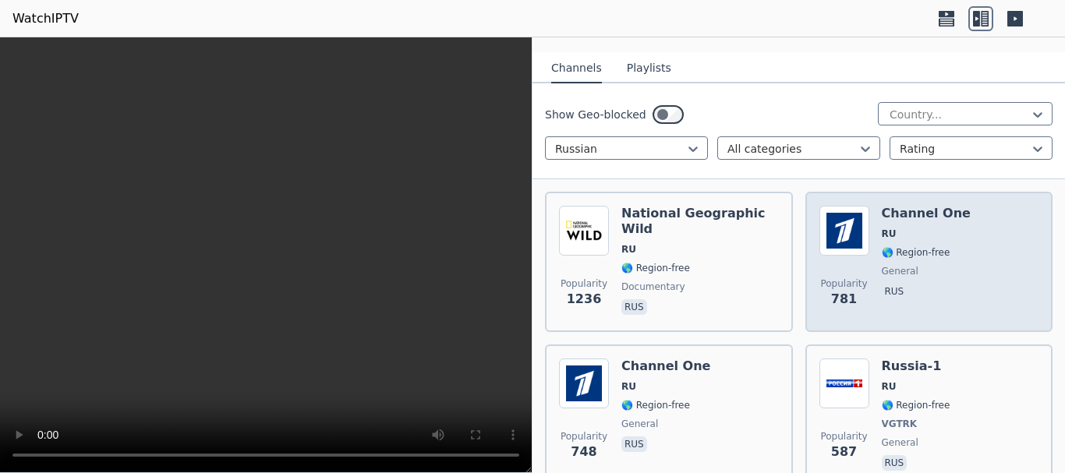
click at [934, 206] on h6 "Channel One" at bounding box center [926, 214] width 89 height 16
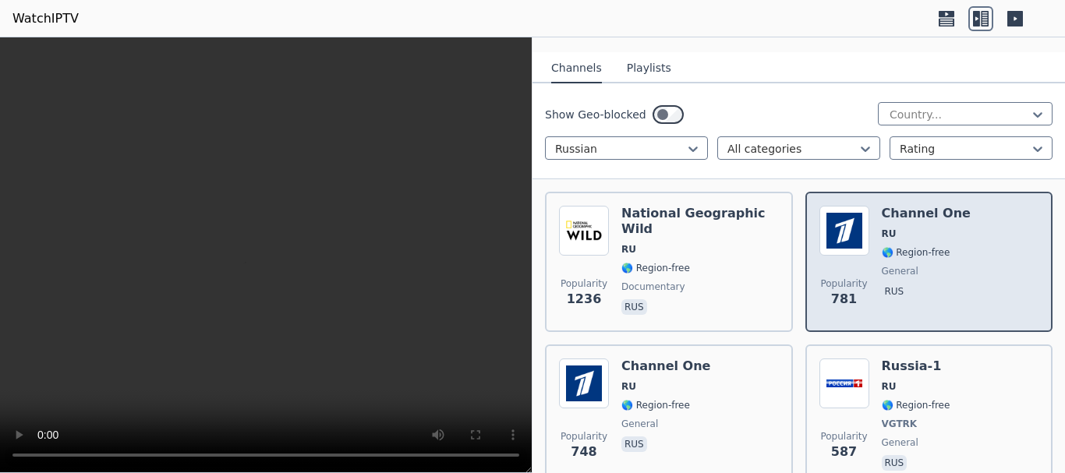
scroll to position [0, 0]
